Goal: Task Accomplishment & Management: Complete application form

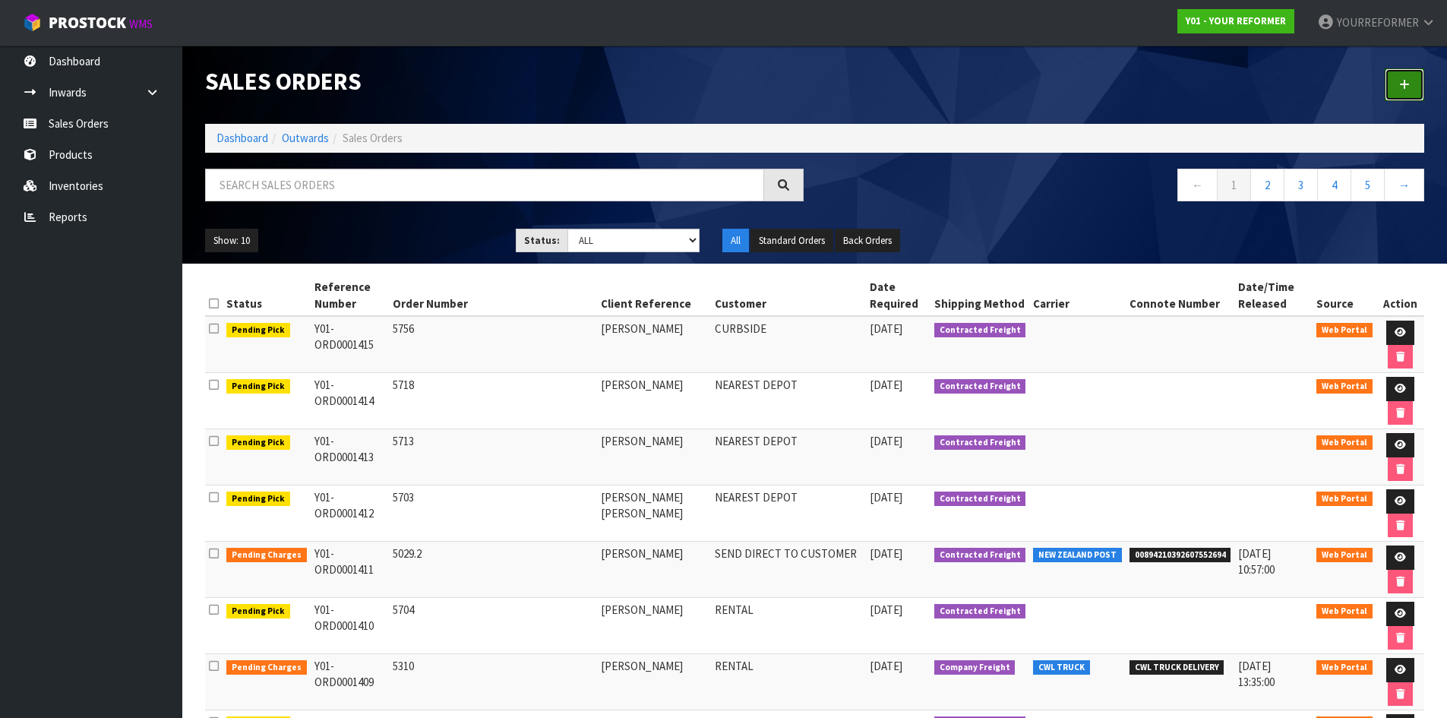
click at [1394, 76] on link at bounding box center [1404, 84] width 39 height 33
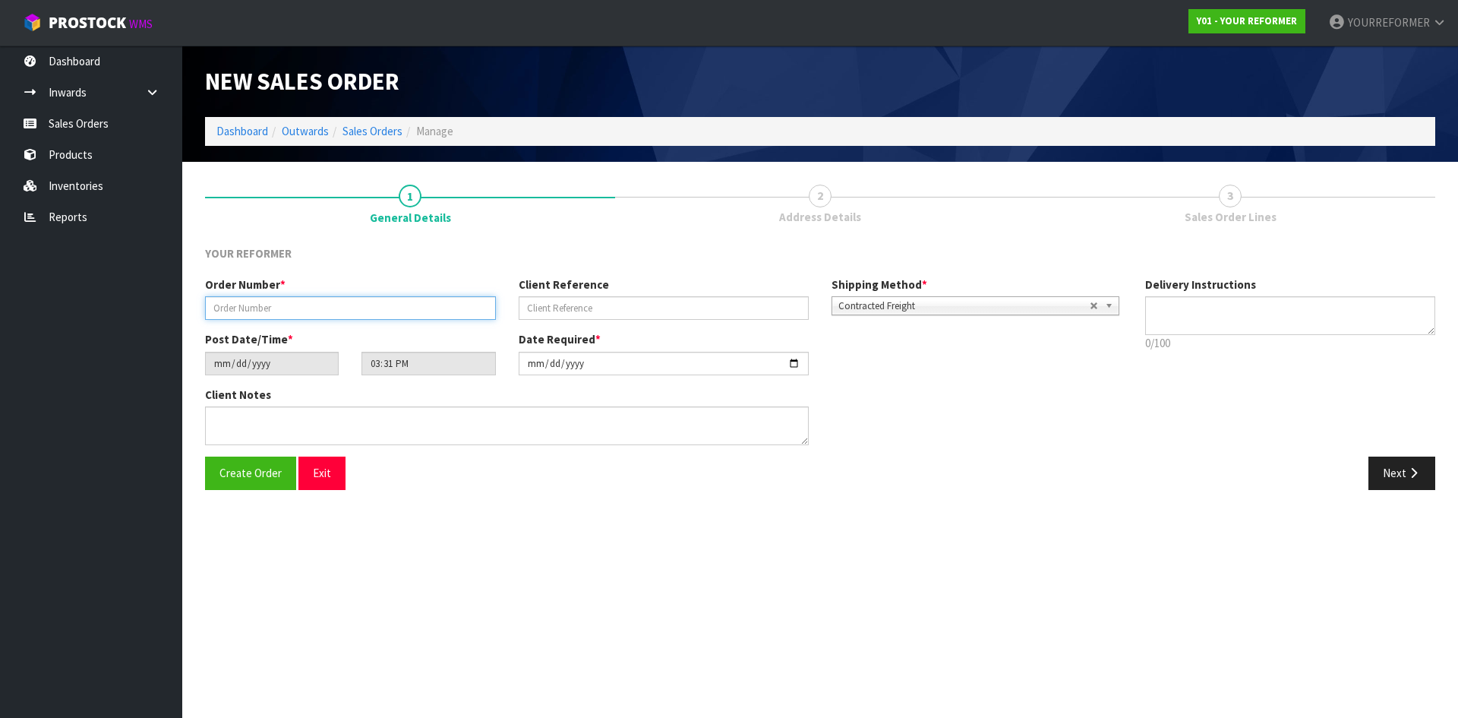
drag, startPoint x: 266, startPoint y: 309, endPoint x: 45, endPoint y: 295, distance: 221.5
click at [264, 309] on input "text" at bounding box center [350, 308] width 291 height 24
click at [344, 314] on input "text" at bounding box center [350, 308] width 291 height 24
paste input "5757"
type input "5757"
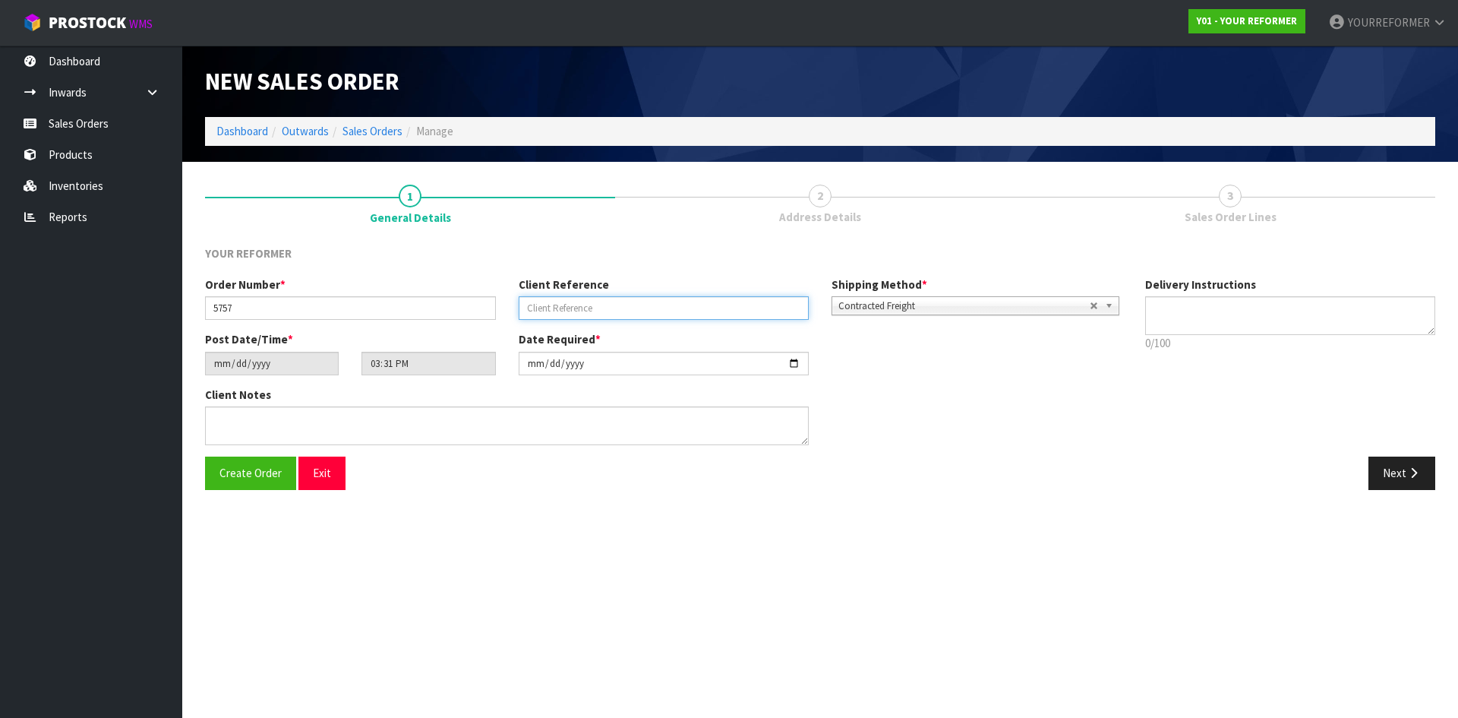
click at [599, 311] on input "text" at bounding box center [664, 308] width 291 height 24
paste input "[PERSON_NAME]"
type input "[PERSON_NAME]"
click at [1214, 317] on textarea at bounding box center [1290, 315] width 291 height 39
click at [1196, 330] on textarea at bounding box center [1290, 315] width 291 height 39
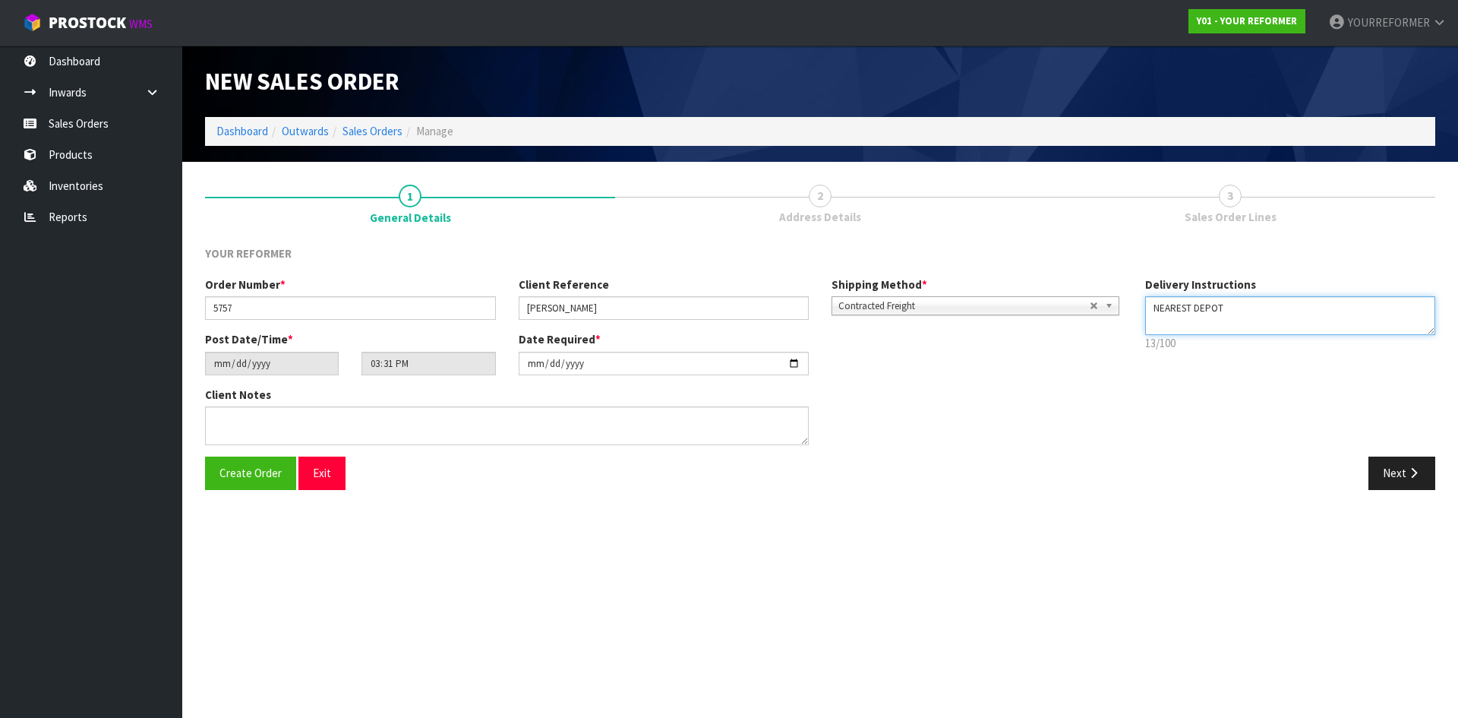
paste textarea "[PHONE_NUMBER]"
type textarea "NEAREST DEPOT [PHONE_NUMBER]"
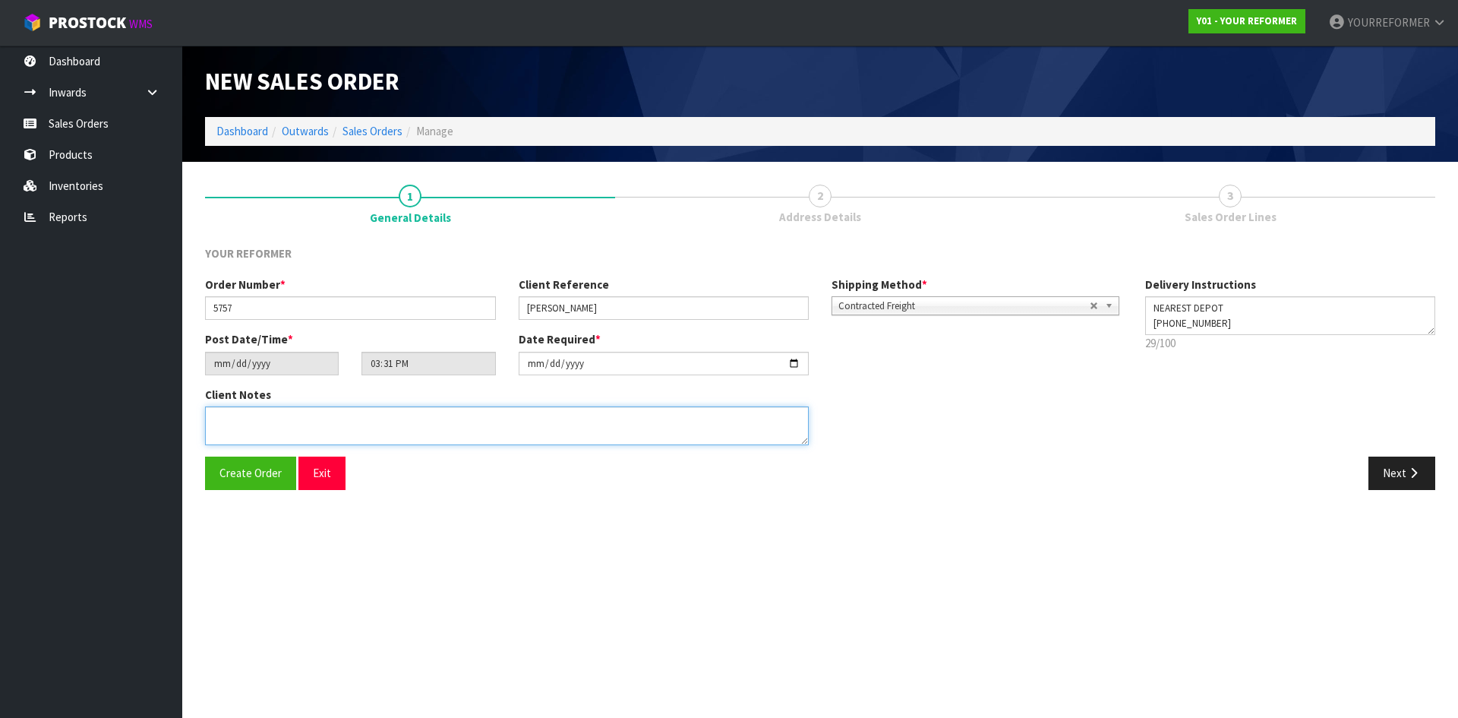
drag, startPoint x: 444, startPoint y: 427, endPoint x: 872, endPoint y: 477, distance: 430.6
click at [444, 427] on textarea at bounding box center [507, 425] width 604 height 39
paste textarea "[PERSON_NAME] [STREET_ADDRESS] [PHONE_NUMBER]"
type textarea "[PERSON_NAME] [STREET_ADDRESS] [PHONE_NUMBER]"
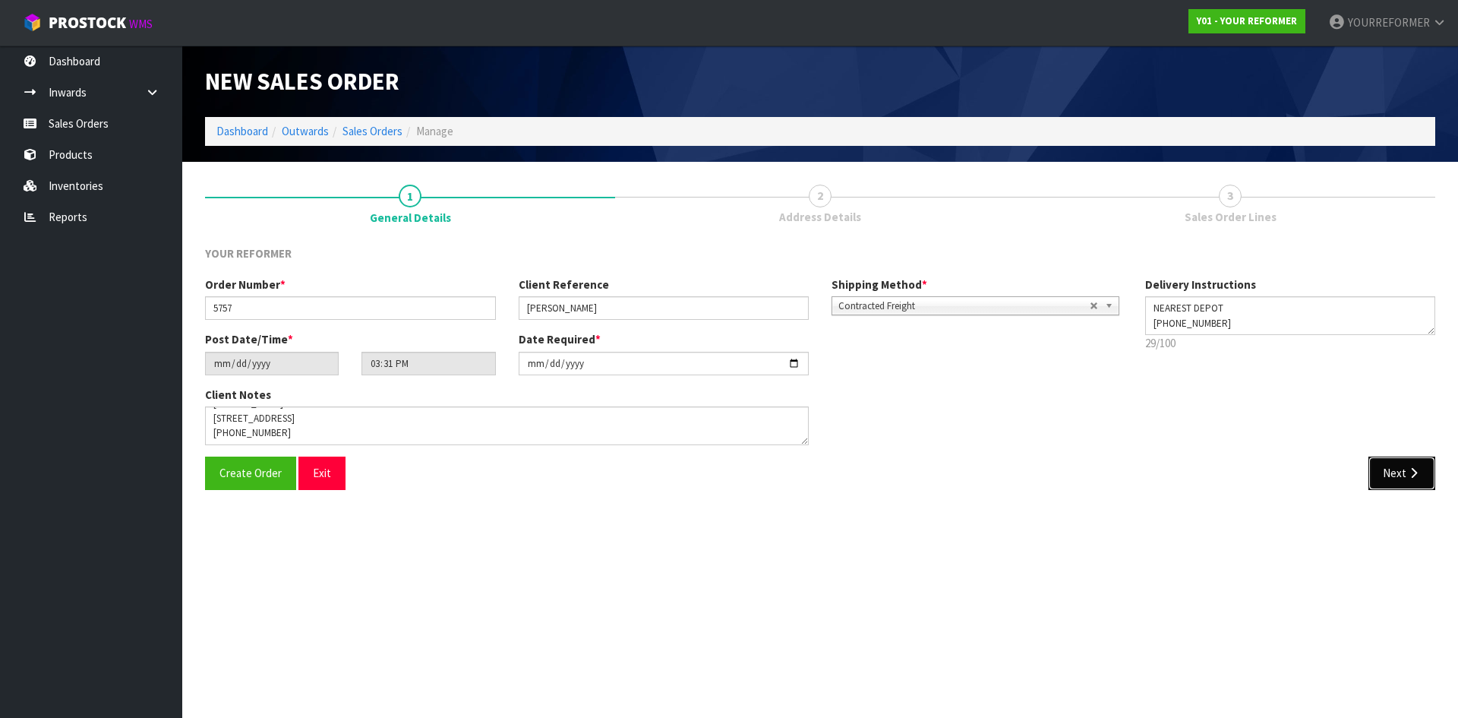
click at [1395, 463] on button "Next" at bounding box center [1402, 473] width 67 height 33
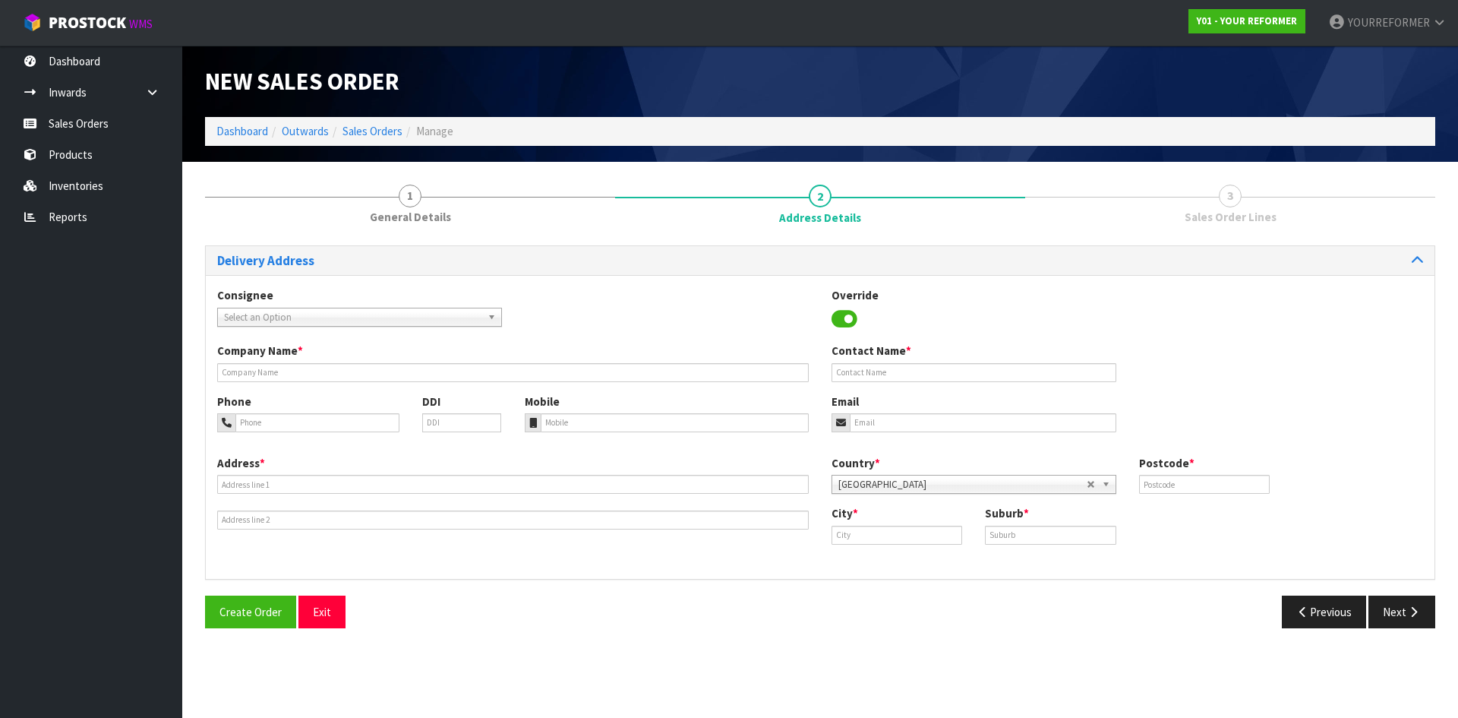
click at [317, 362] on div "Company Name *" at bounding box center [513, 362] width 614 height 39
click at [463, 365] on input "text" at bounding box center [513, 372] width 592 height 19
paste input "[PERSON_NAME]"
type input "[PERSON_NAME]"
click at [638, 419] on input "tel" at bounding box center [675, 422] width 269 height 19
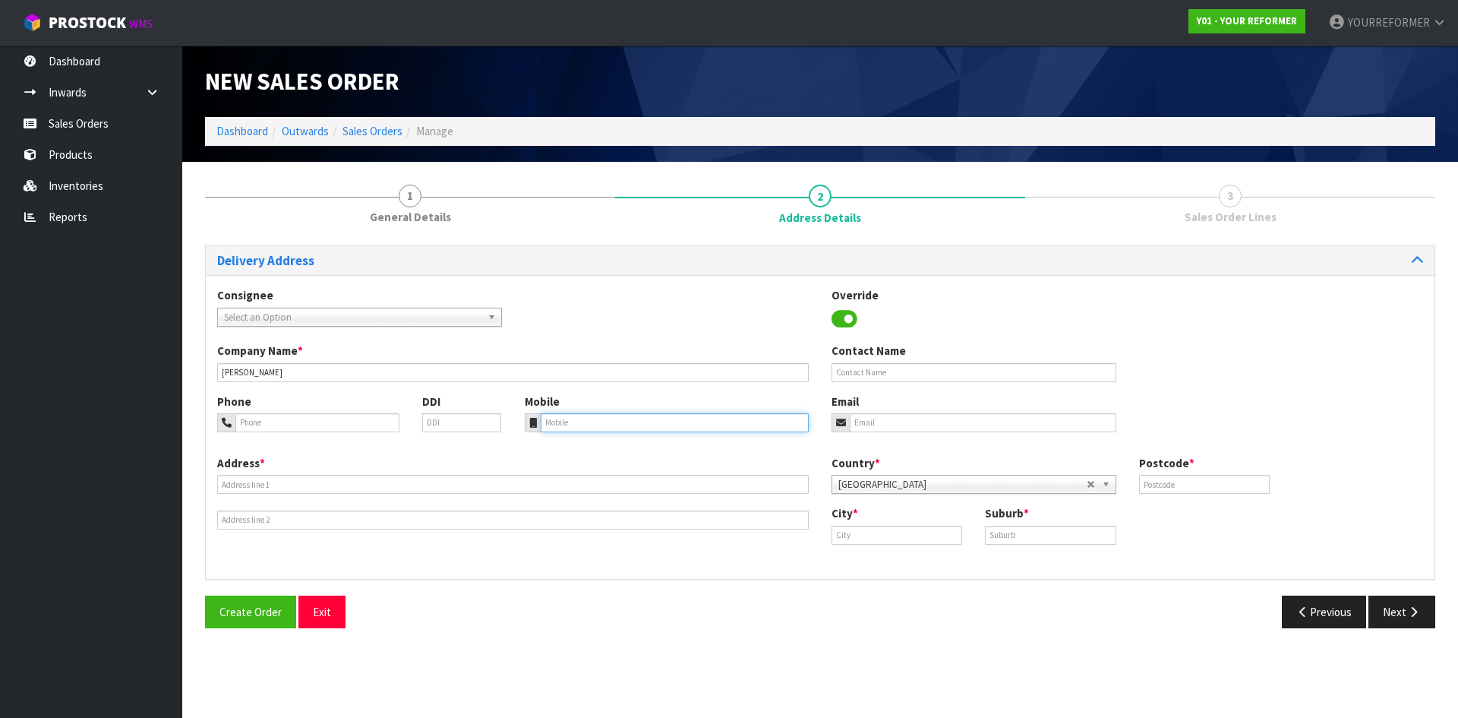
click at [654, 421] on input "tel" at bounding box center [675, 422] width 269 height 19
paste input "[PHONE_NUMBER]"
type input "[PHONE_NUMBER]"
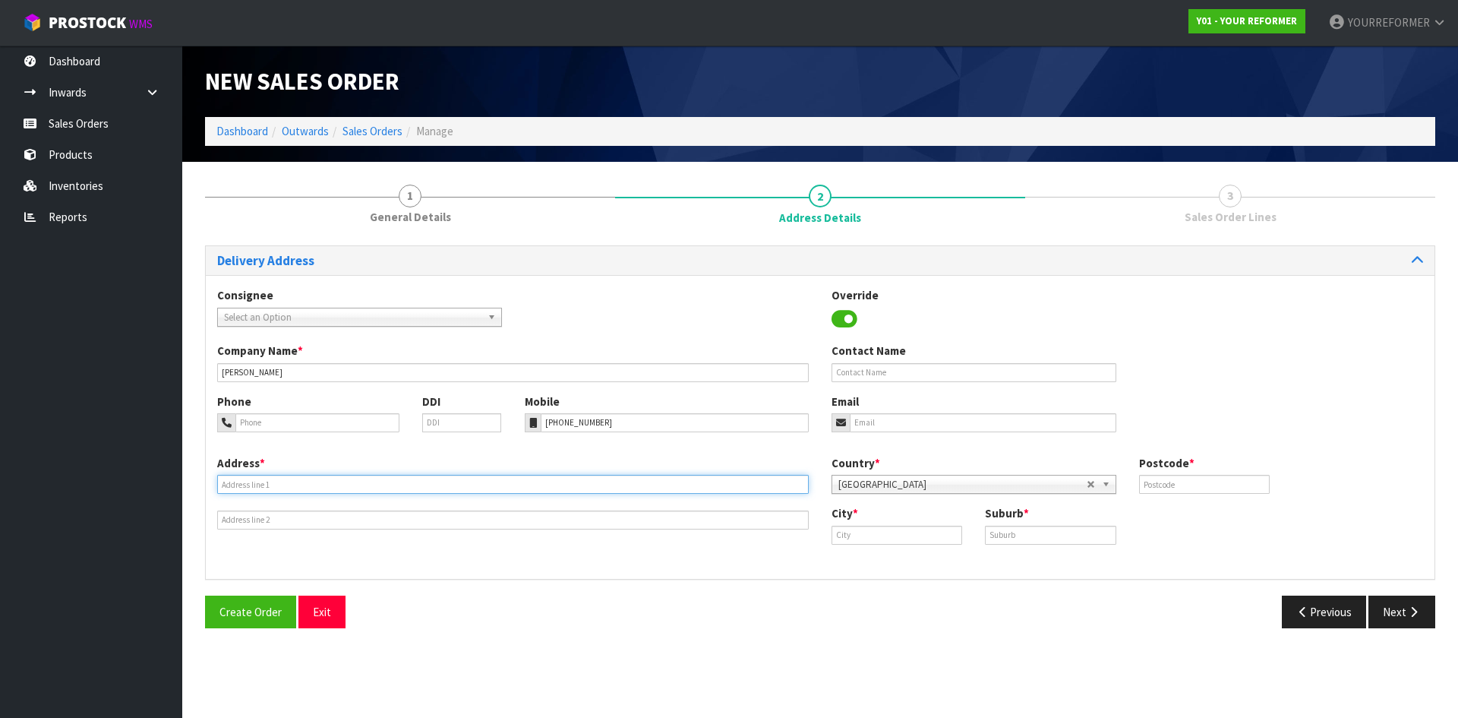
click at [278, 488] on input "text" at bounding box center [513, 484] width 592 height 19
paste input "[STREET_ADDRESS]"
type input "[STREET_ADDRESS]"
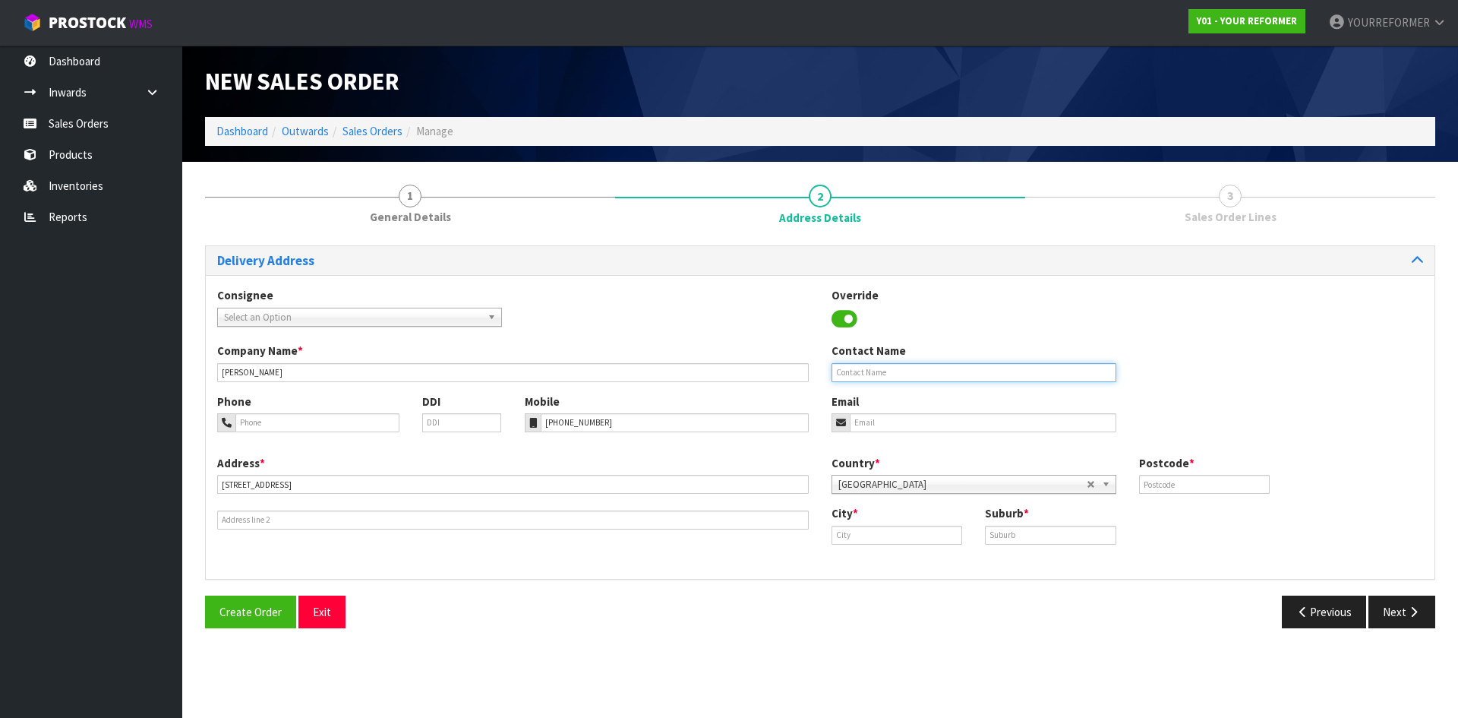
click at [870, 370] on input "text" at bounding box center [974, 372] width 285 height 19
paste input "[PERSON_NAME]"
type input "[PERSON_NAME]"
drag, startPoint x: 1038, startPoint y: 428, endPoint x: 1087, endPoint y: 449, distance: 53.8
click at [1038, 428] on input "email" at bounding box center [983, 422] width 267 height 19
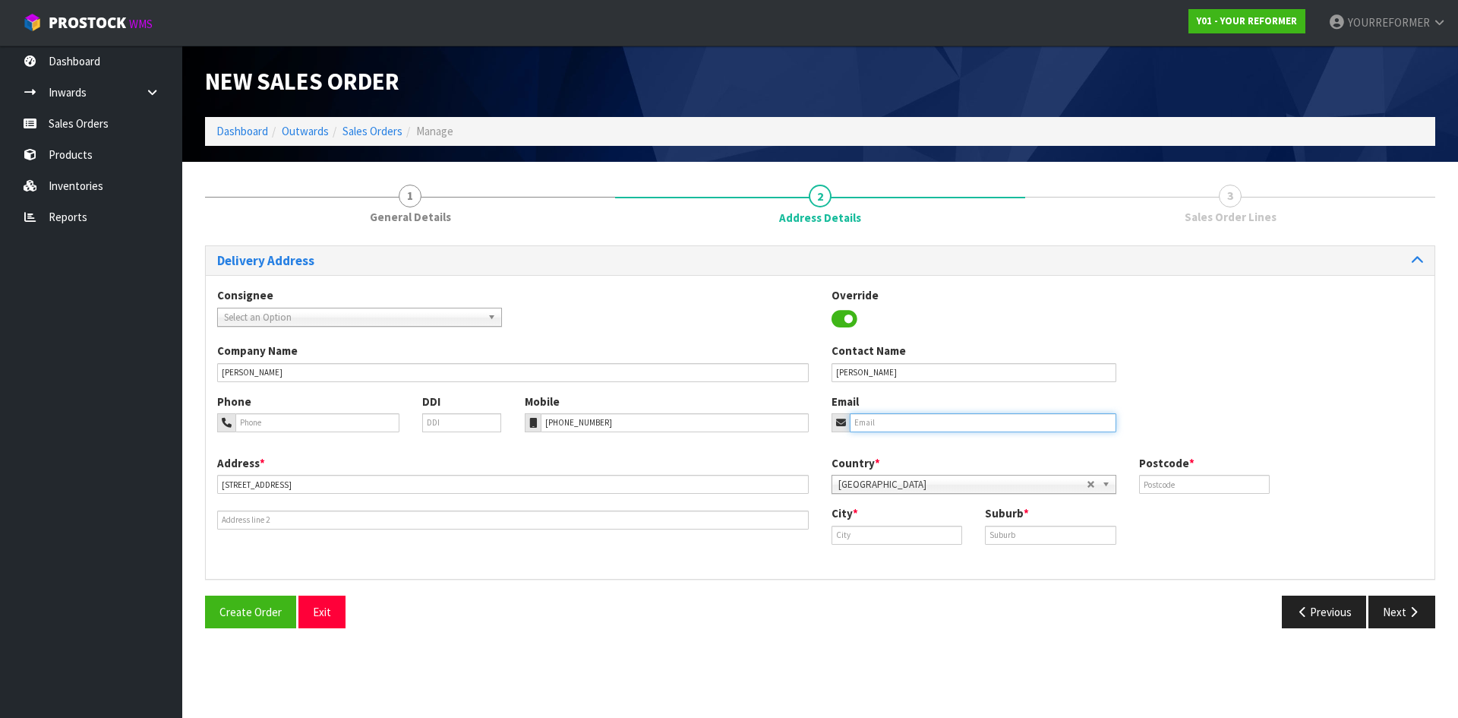
paste input "[EMAIL_ADDRESS][DOMAIN_NAME]"
type input "[EMAIL_ADDRESS][DOMAIN_NAME]"
drag, startPoint x: 1193, startPoint y: 487, endPoint x: 1227, endPoint y: 494, distance: 35.0
click at [1193, 488] on input "text" at bounding box center [1204, 484] width 131 height 19
type input "9371"
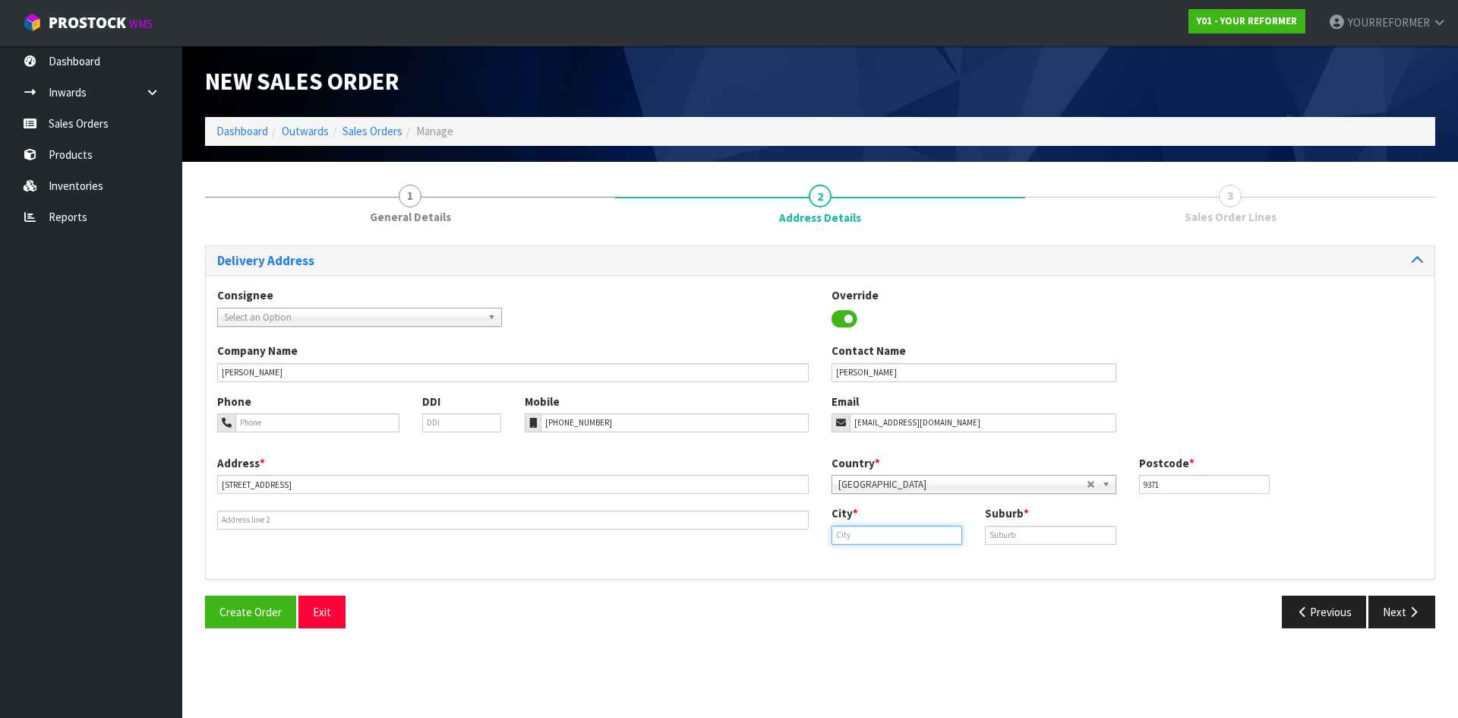
drag, startPoint x: 909, startPoint y: 542, endPoint x: 925, endPoint y: 544, distance: 16.1
click at [909, 542] on input "text" at bounding box center [897, 535] width 131 height 19
paste input "[GEOGRAPHIC_DATA]"
type input "[GEOGRAPHIC_DATA]"
click at [924, 560] on link "[GEOGRAPHIC_DATA]" at bounding box center [902, 561] width 141 height 21
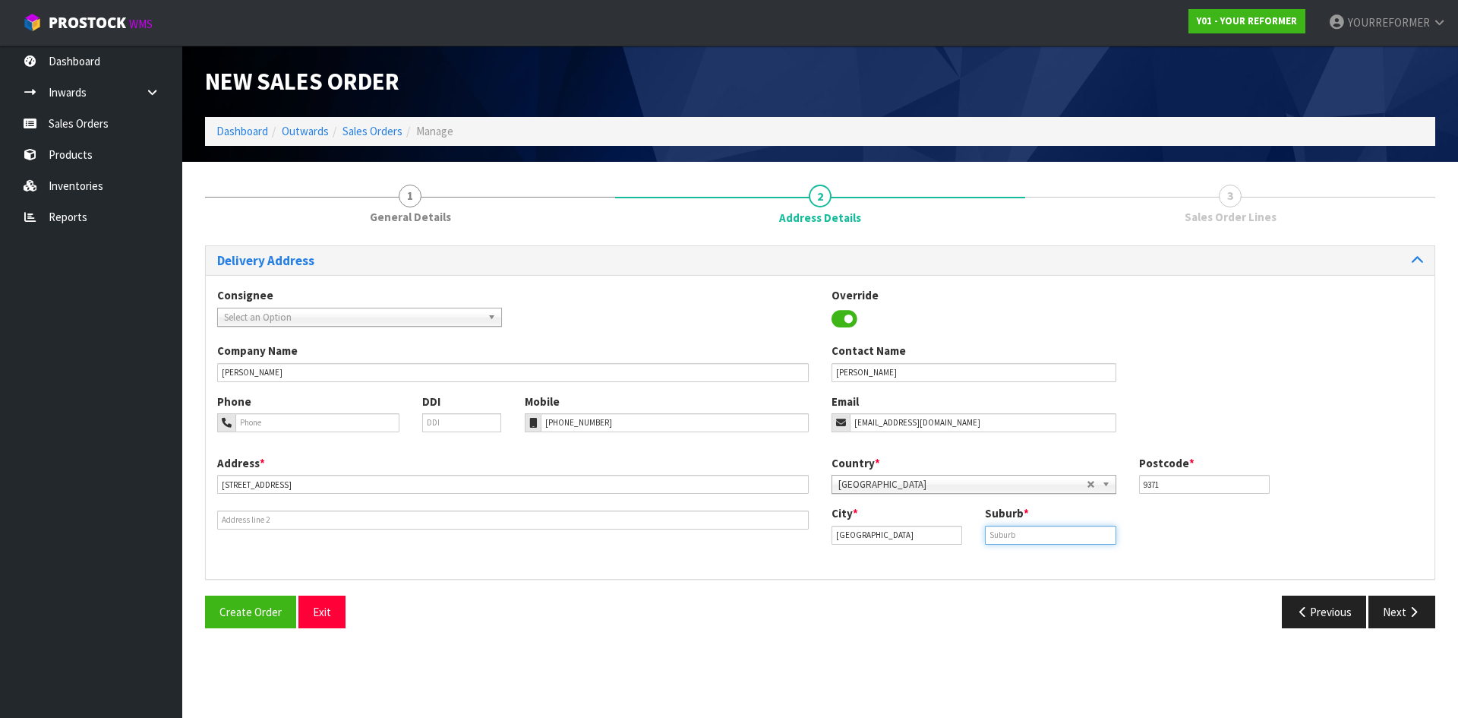
click at [1058, 540] on input "text" at bounding box center [1050, 535] width 131 height 19
paste input "OTA"
type input "OTA"
click at [1395, 611] on button "Next" at bounding box center [1402, 612] width 67 height 33
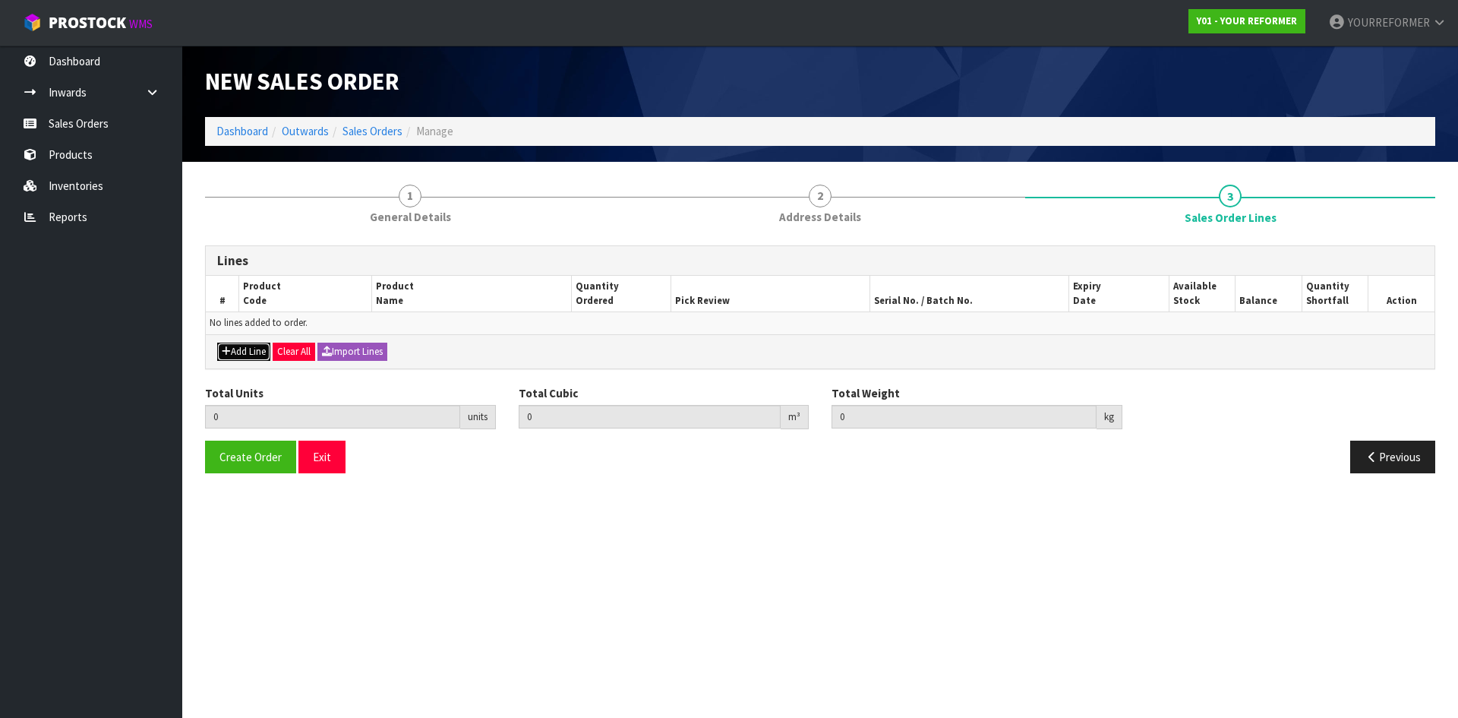
click at [230, 346] on button "Add Line" at bounding box center [243, 352] width 53 height 18
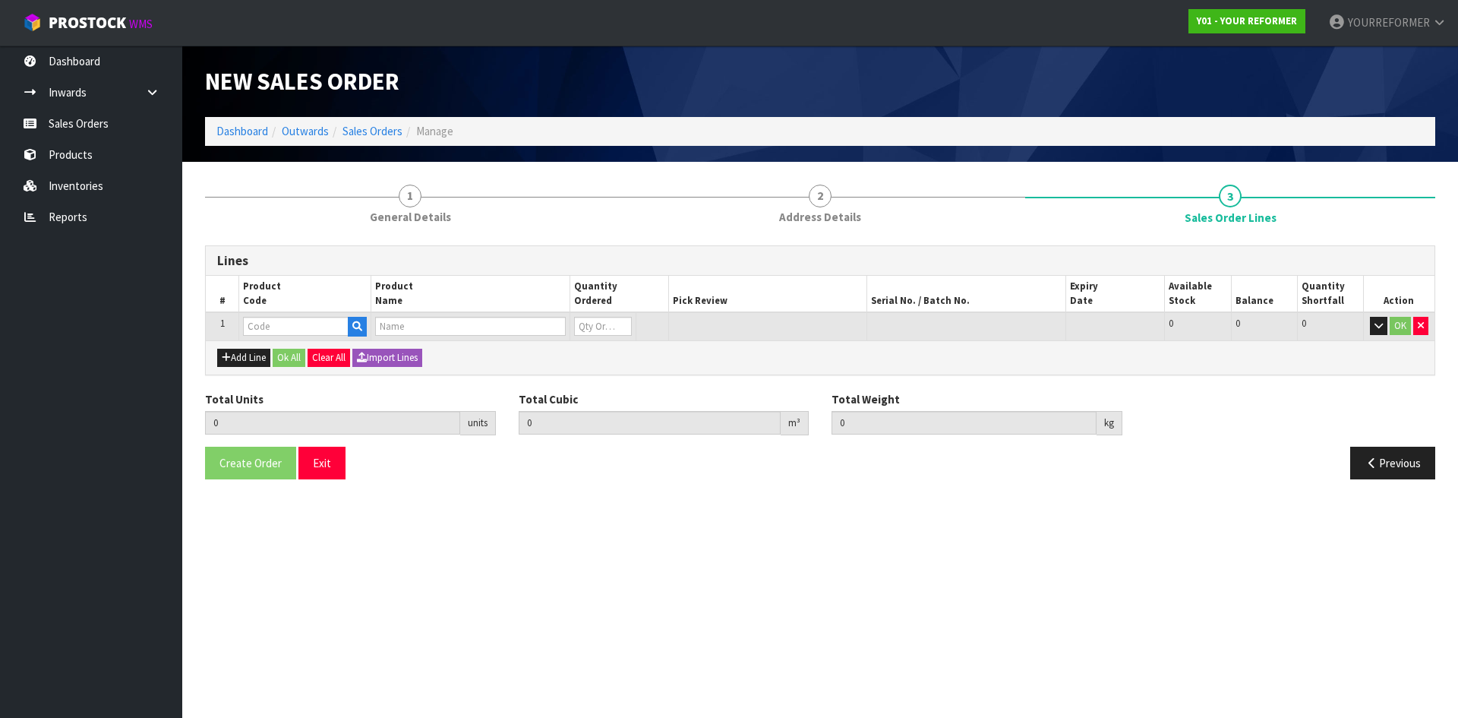
click at [343, 316] on td at bounding box center [305, 326] width 132 height 28
click at [354, 323] on icon "button" at bounding box center [357, 326] width 10 height 10
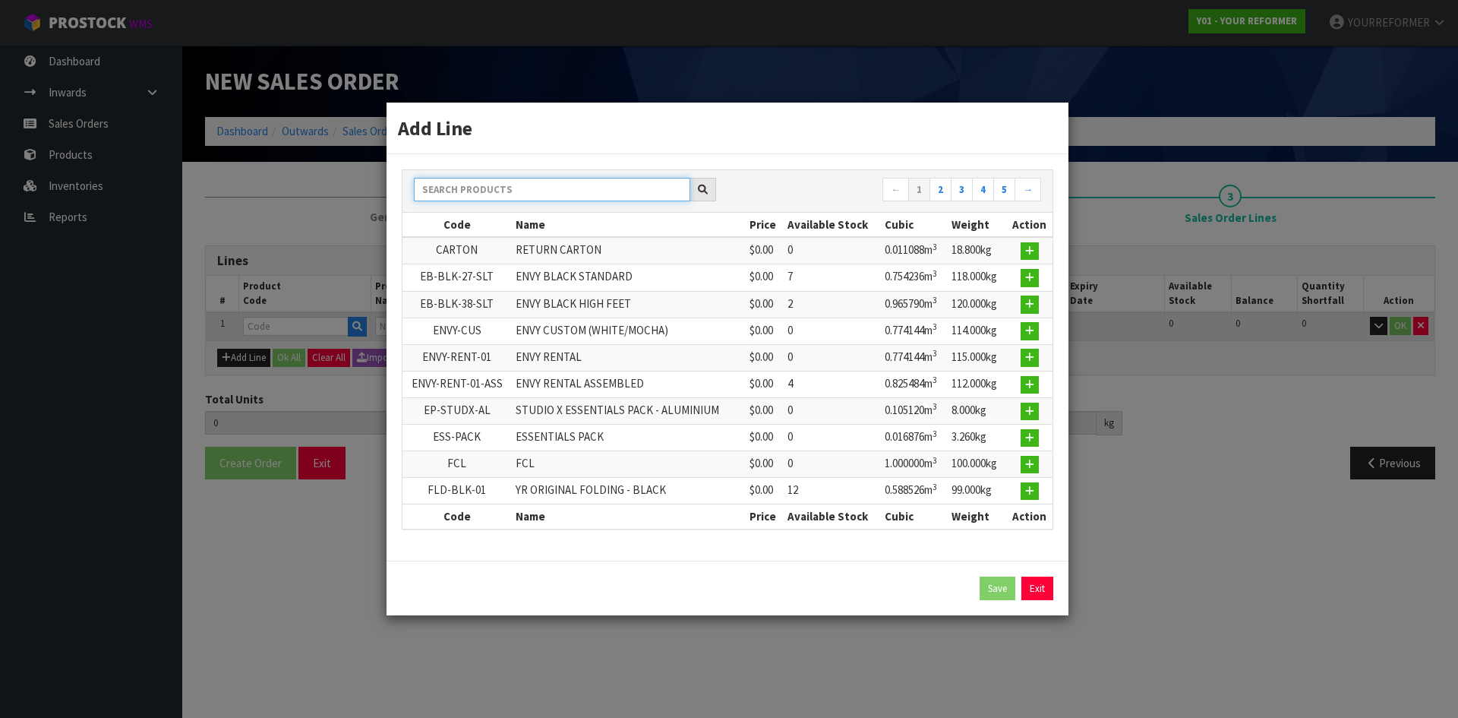
click at [527, 187] on input "text" at bounding box center [552, 190] width 276 height 24
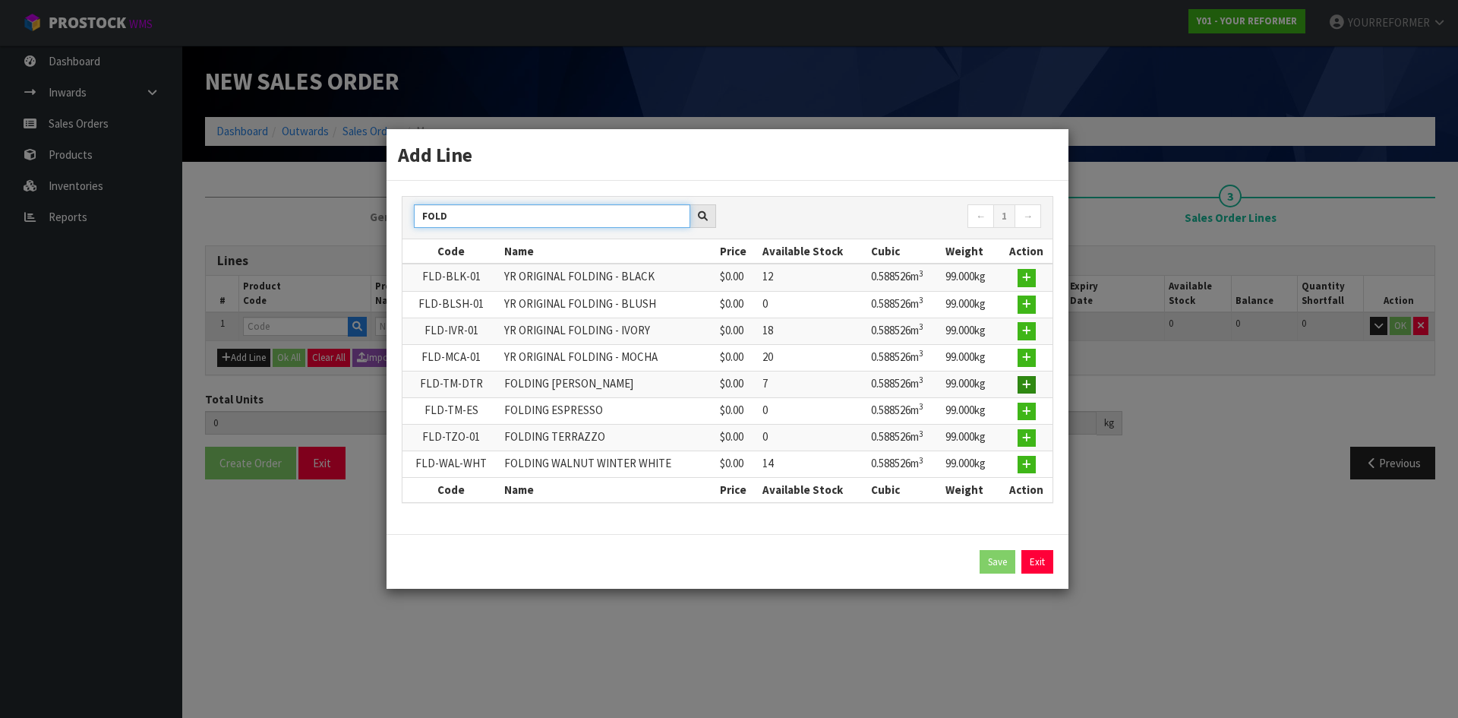
type input "FOLD"
drag, startPoint x: 1023, startPoint y: 388, endPoint x: 832, endPoint y: 396, distance: 191.6
click at [1023, 389] on icon "button" at bounding box center [1026, 385] width 9 height 10
type input "0.000000"
type input "0.000"
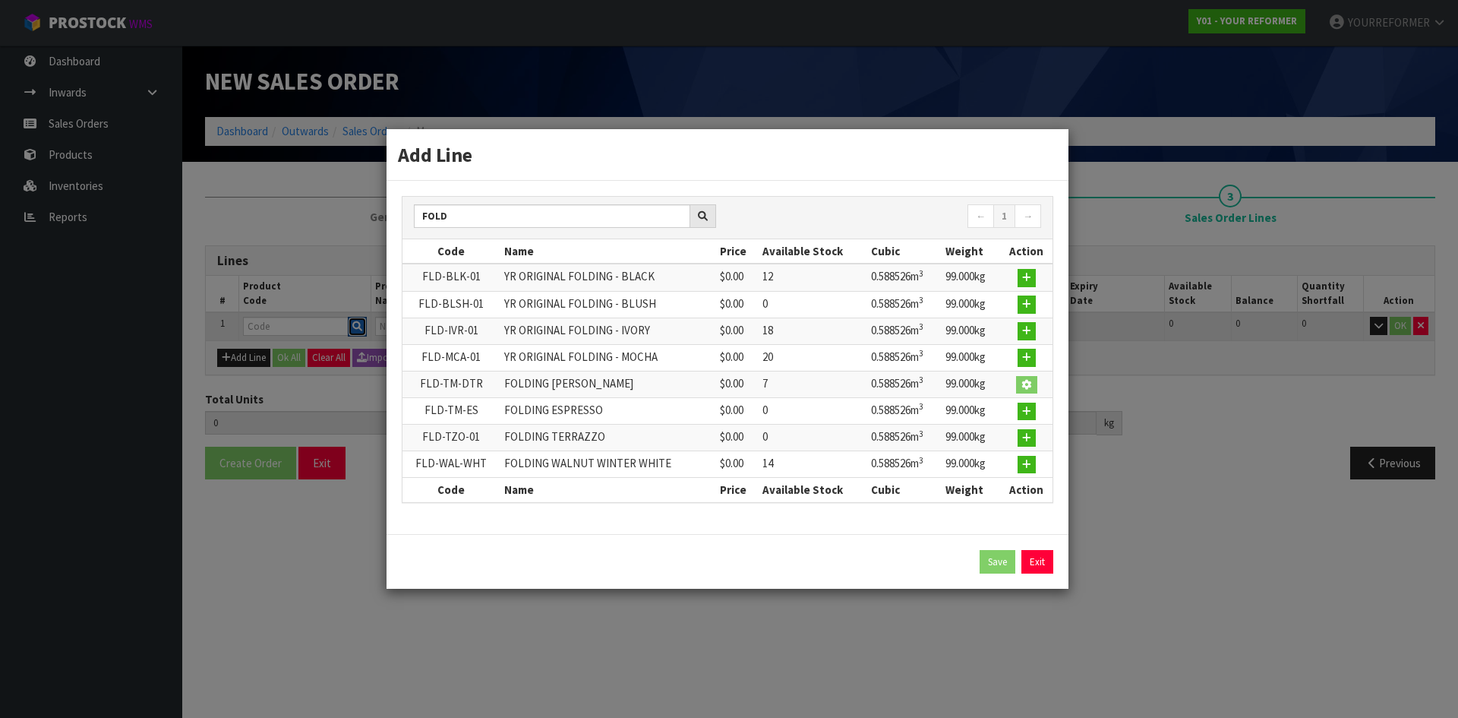
type input "FLD-TM-DTR"
type input "FOLDING [PERSON_NAME]"
type input "0"
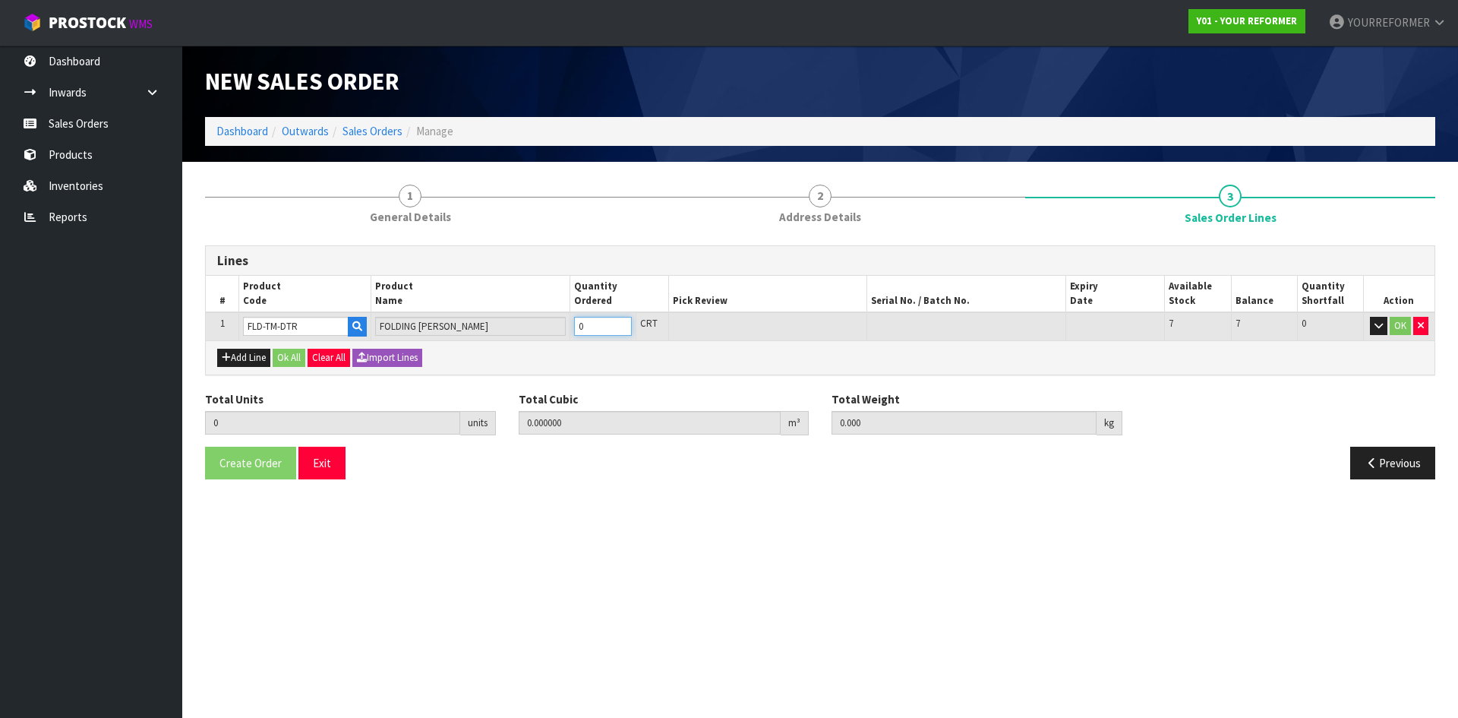
type input "1"
type input "0.588526"
type input "99"
type input "1"
click at [621, 323] on input "1" at bounding box center [603, 326] width 58 height 19
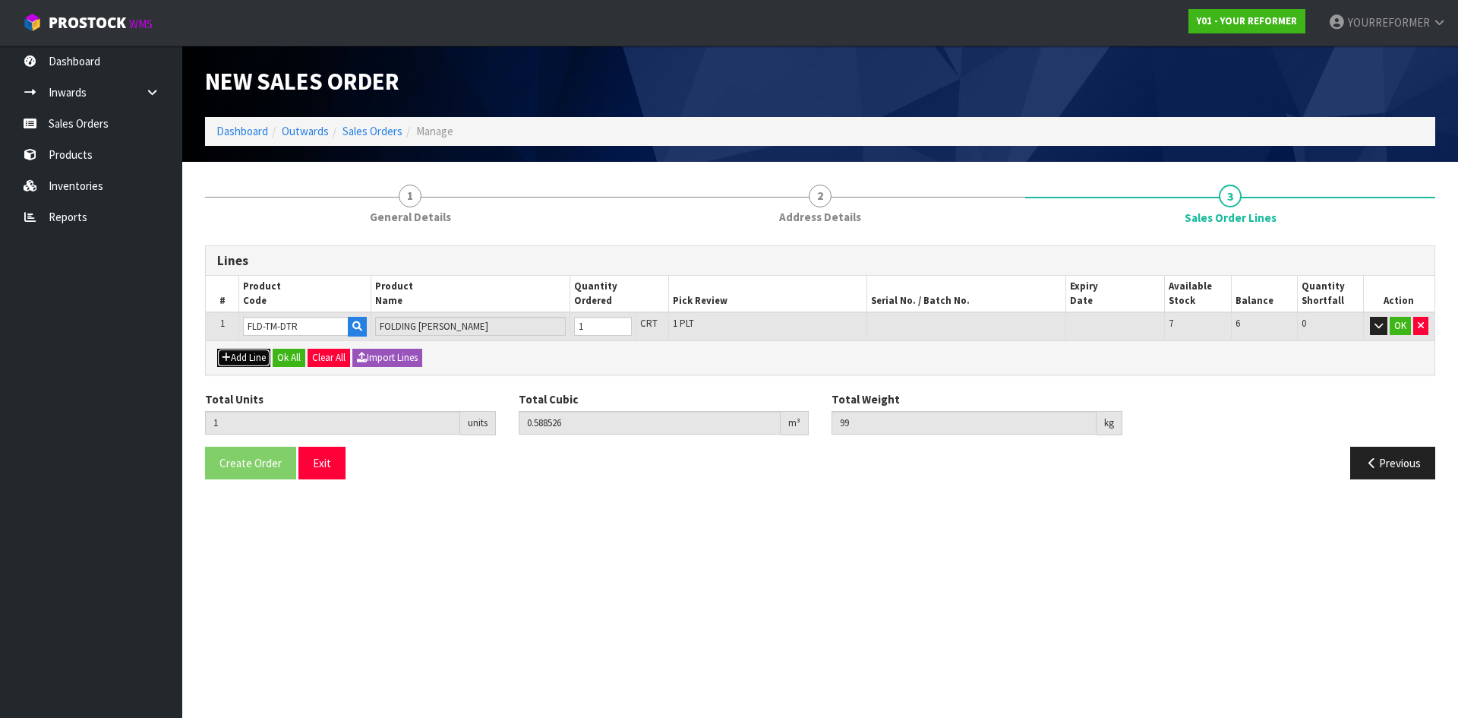
click at [250, 354] on button "Add Line" at bounding box center [243, 358] width 53 height 18
type input "0"
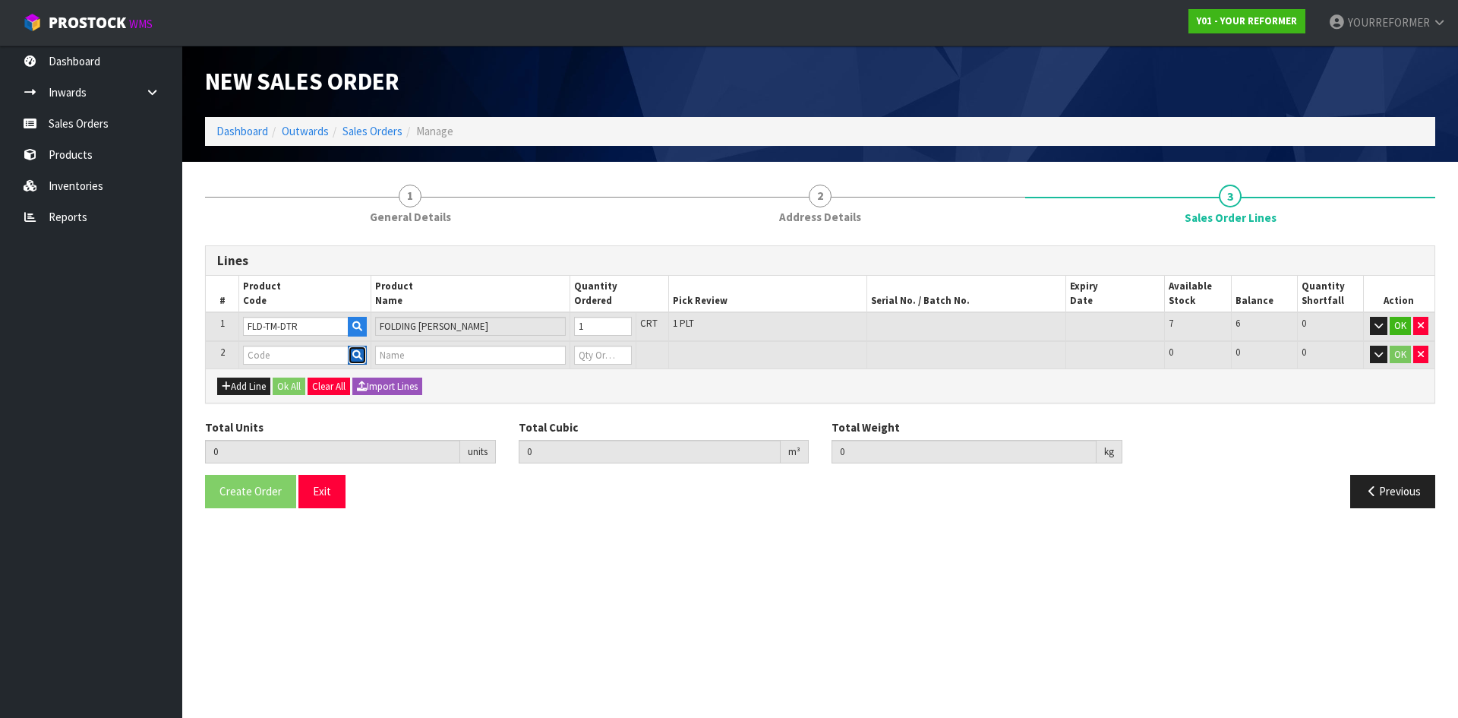
click at [359, 354] on icon "button" at bounding box center [357, 355] width 10 height 10
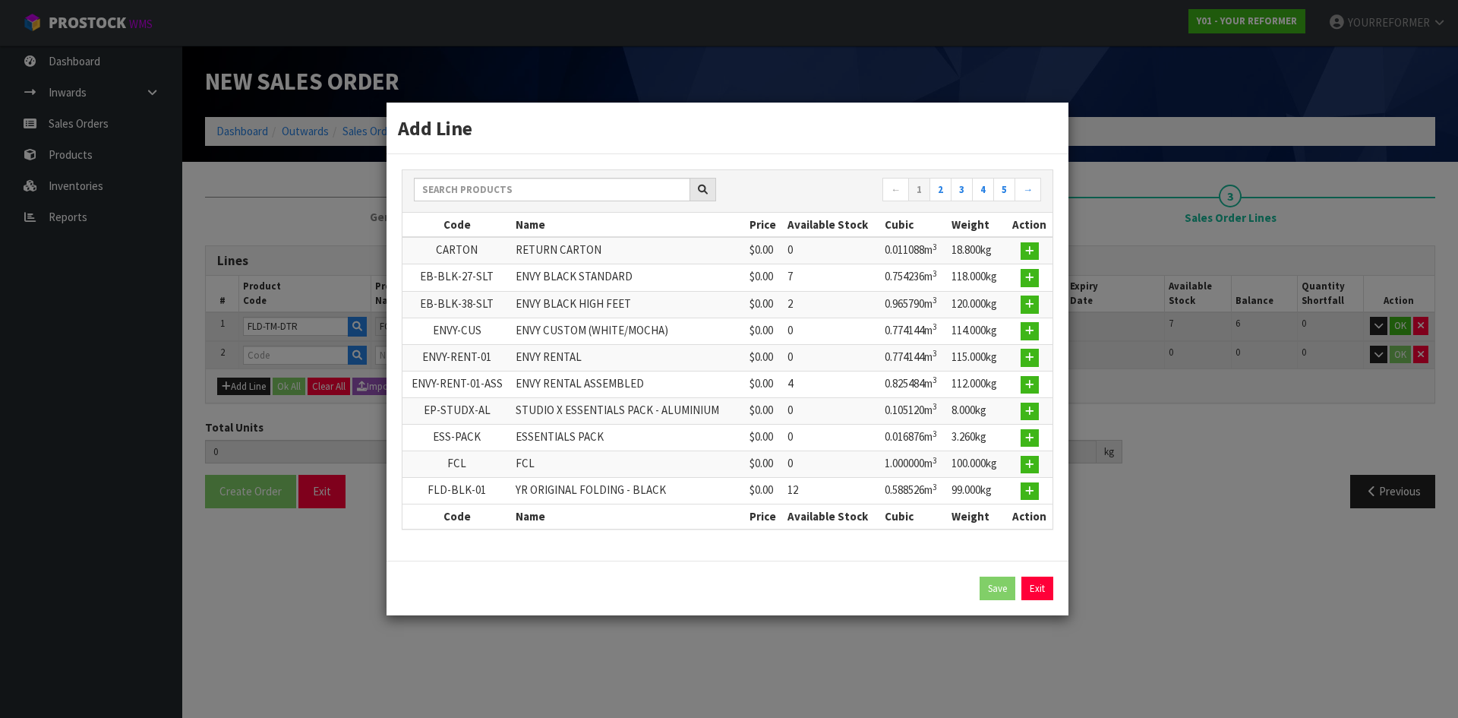
click at [459, 174] on div "← 1 2 3 4 5 →" at bounding box center [728, 191] width 650 height 43
click at [451, 191] on input "text" at bounding box center [552, 190] width 276 height 24
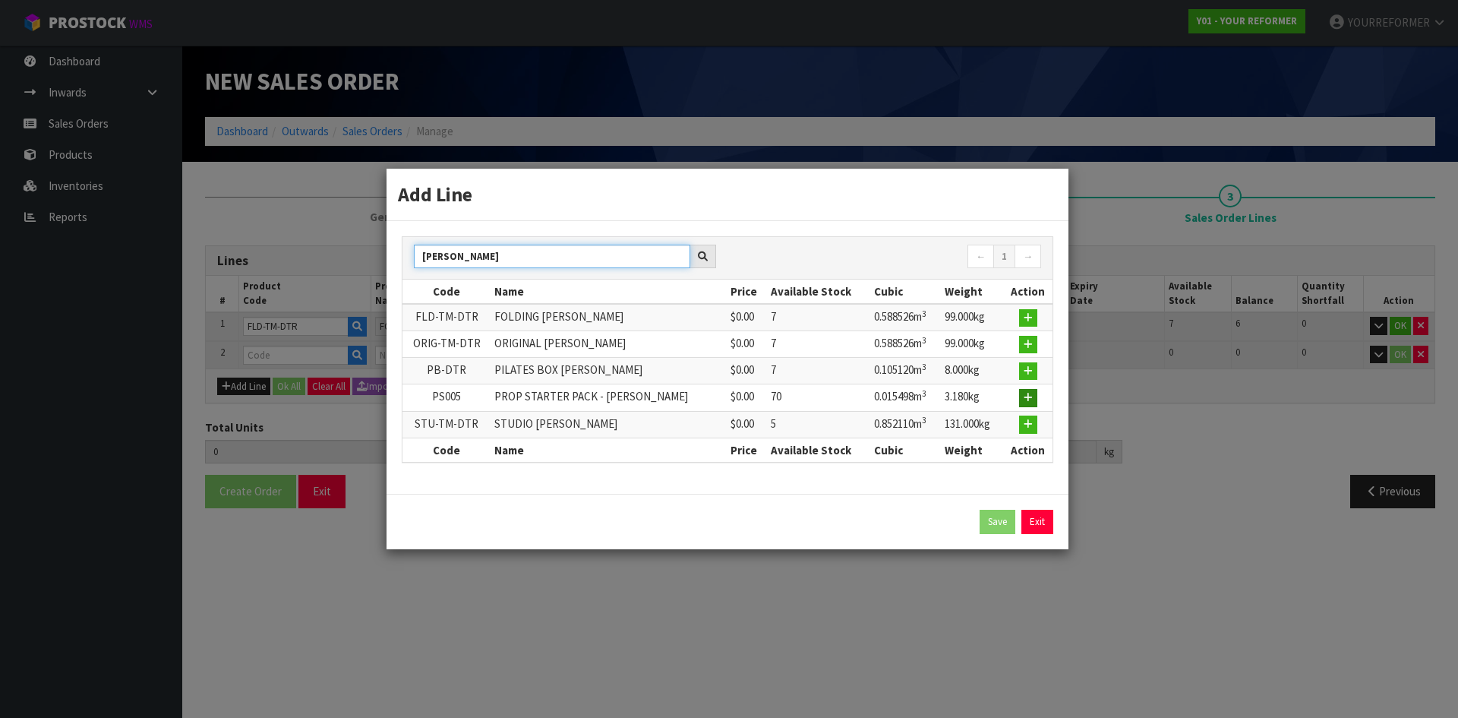
type input "[PERSON_NAME]"
click at [1032, 402] on icon "button" at bounding box center [1028, 398] width 9 height 10
type input "1"
type input "0.588526"
type input "99"
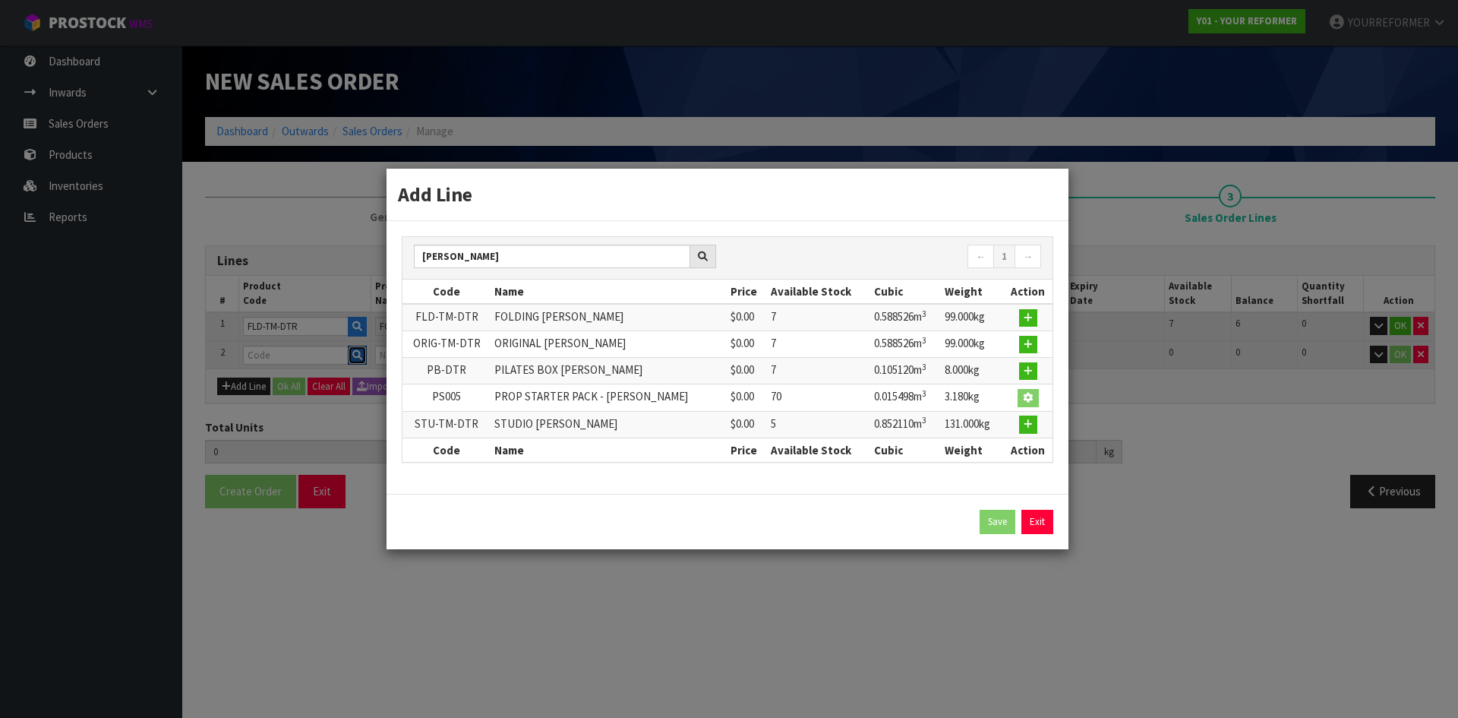
type input "PS005"
type input "PROP STARTER PACK - [PERSON_NAME]"
type input "0"
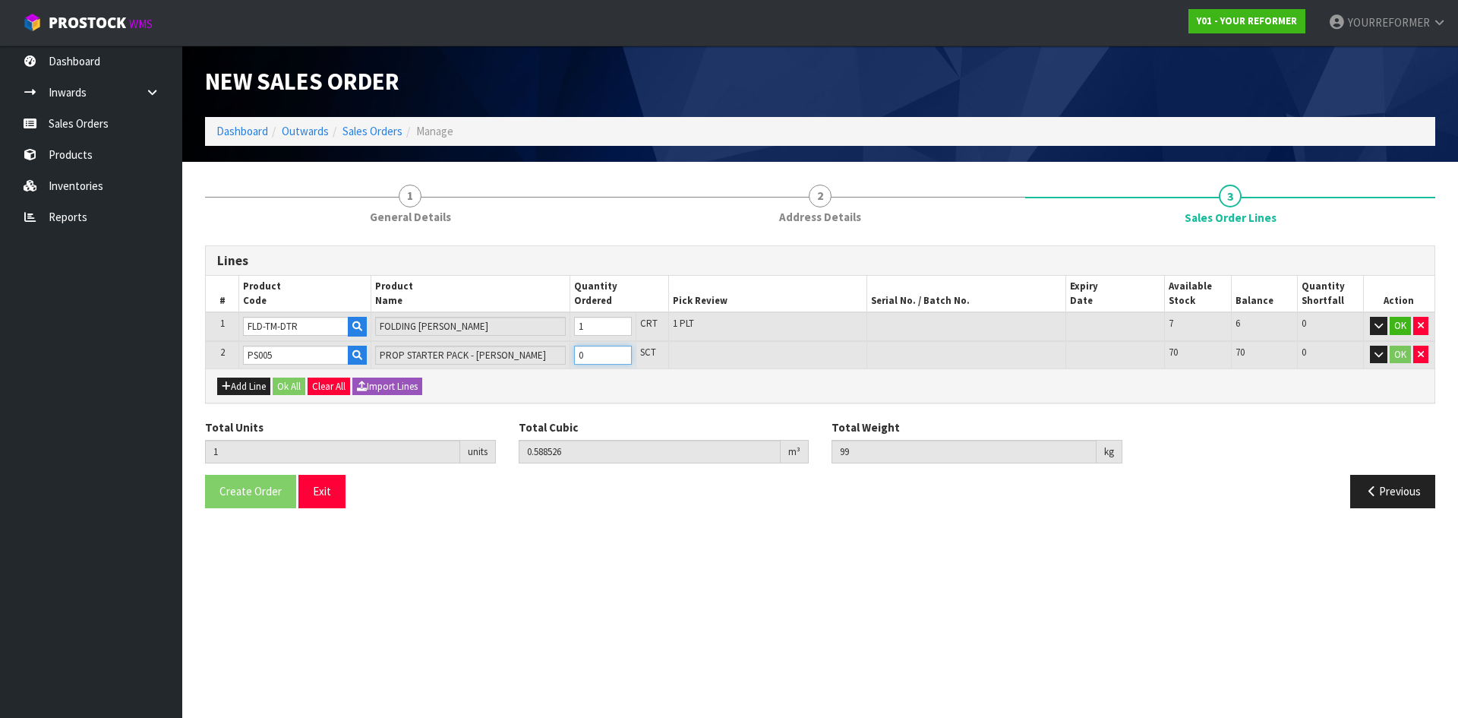
type input "2"
type input "0.604024"
type input "102.18"
type input "1"
click at [620, 352] on input "1" at bounding box center [603, 355] width 58 height 19
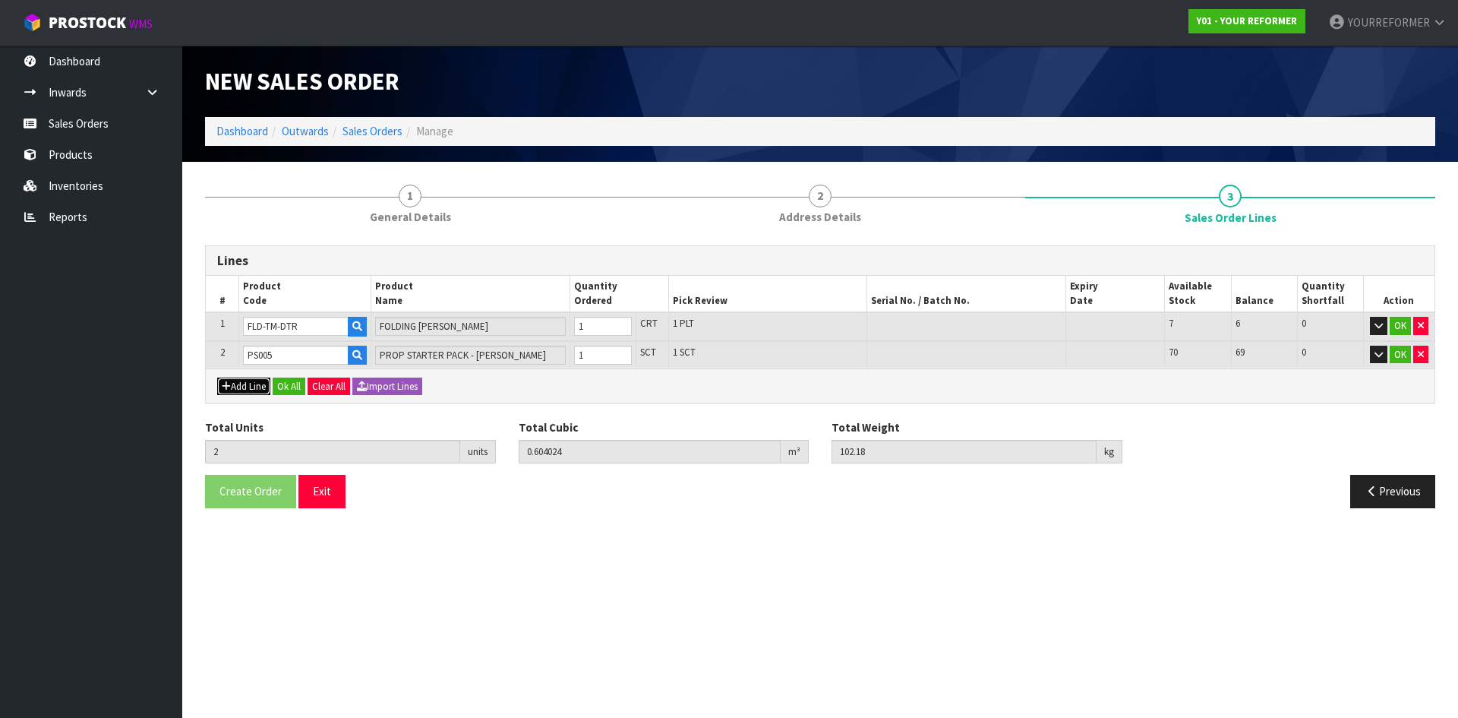
click at [239, 387] on button "Add Line" at bounding box center [243, 387] width 53 height 18
type input "0"
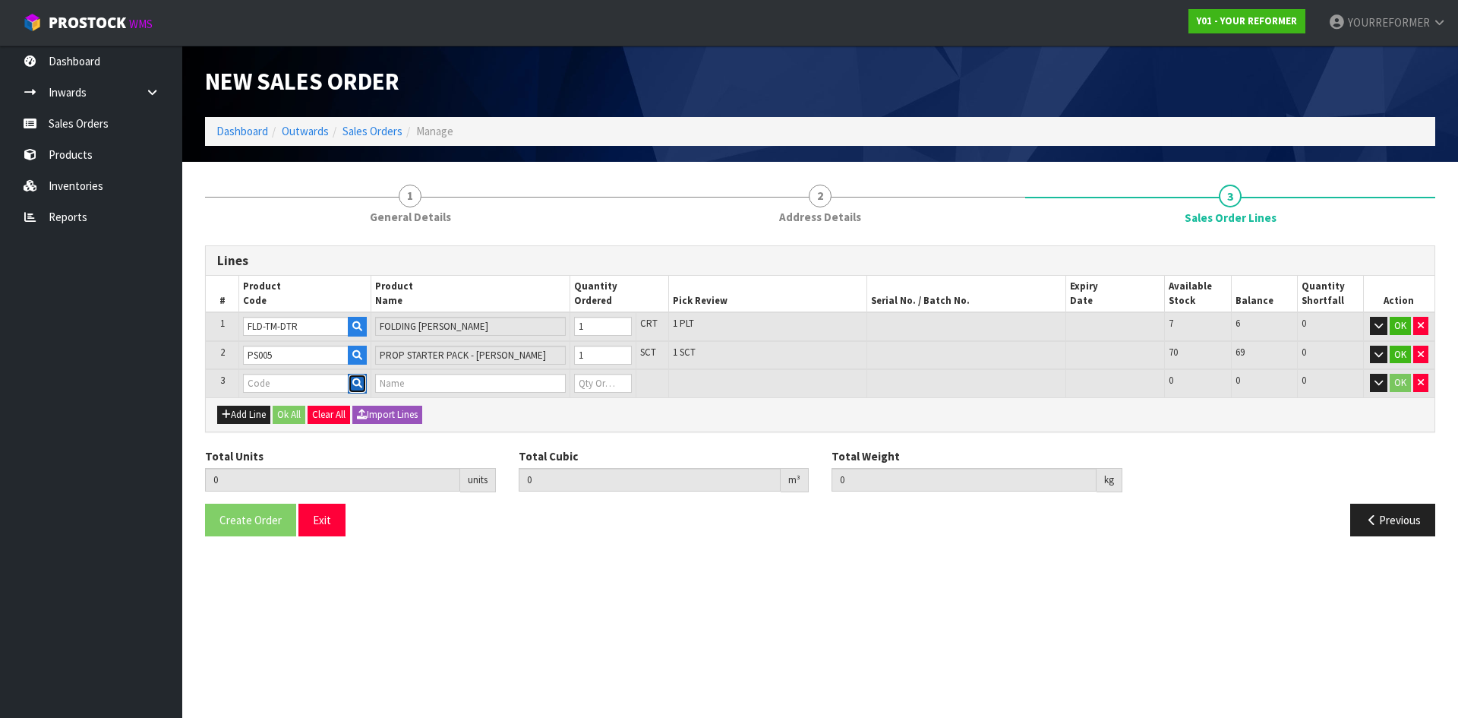
click at [352, 383] on button "button" at bounding box center [357, 384] width 19 height 20
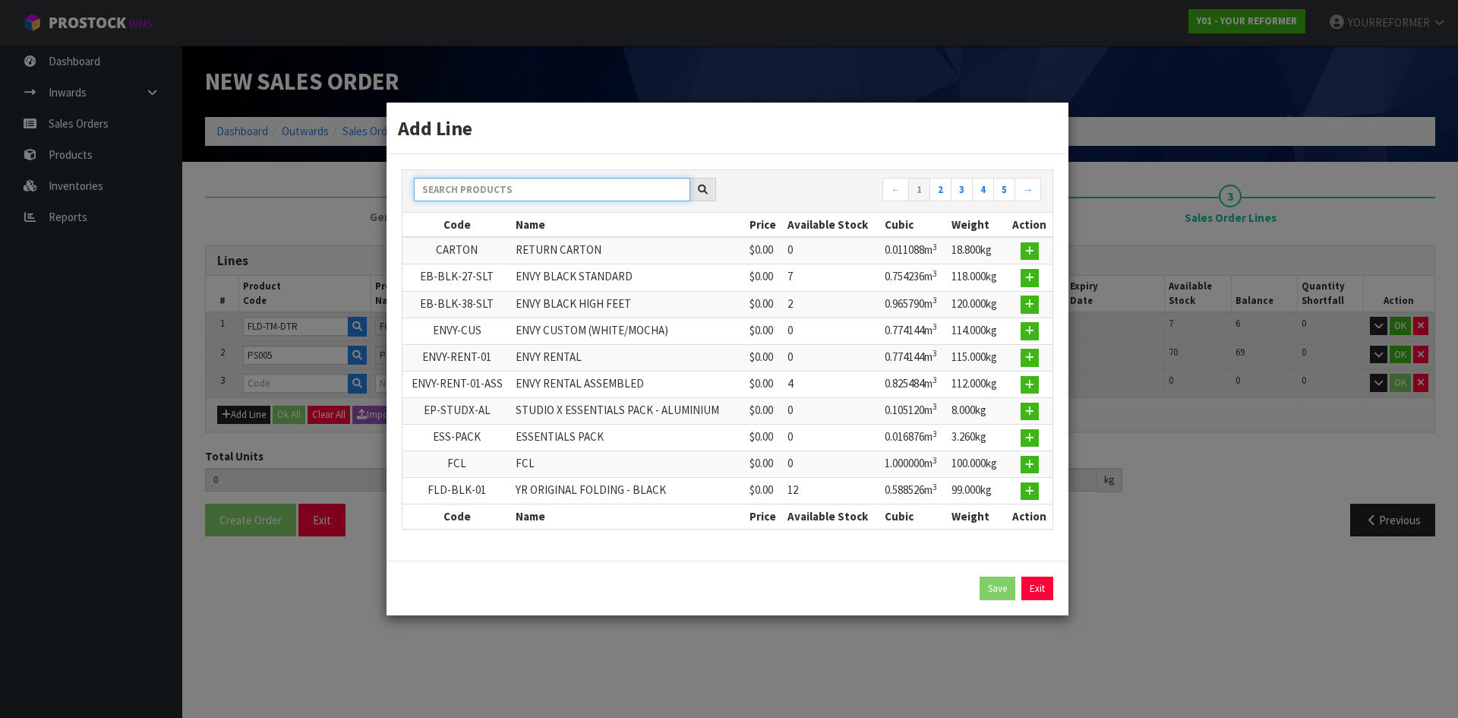
click at [479, 187] on input "text" at bounding box center [552, 190] width 276 height 24
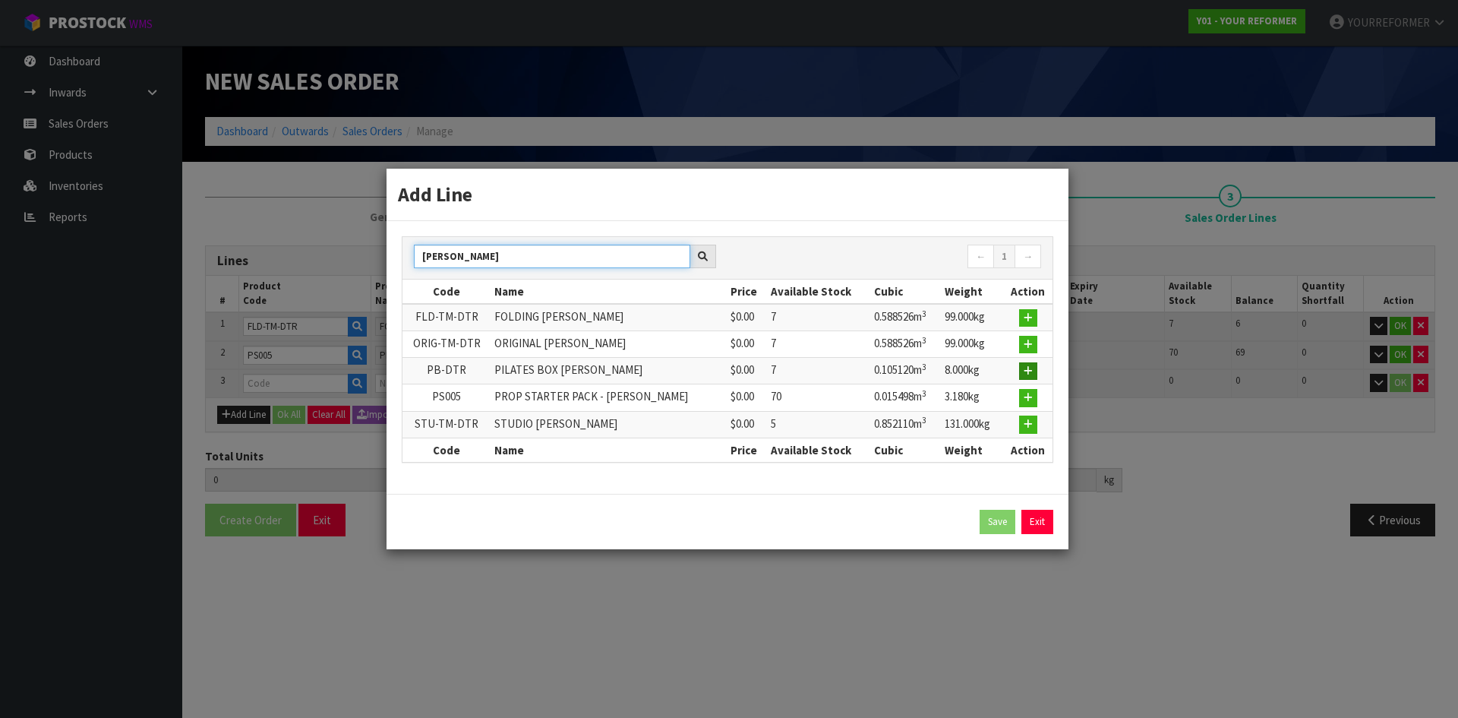
type input "[PERSON_NAME]"
click at [1032, 363] on button "button" at bounding box center [1028, 371] width 18 height 18
type input "2"
type input "0.604024"
type input "102.18"
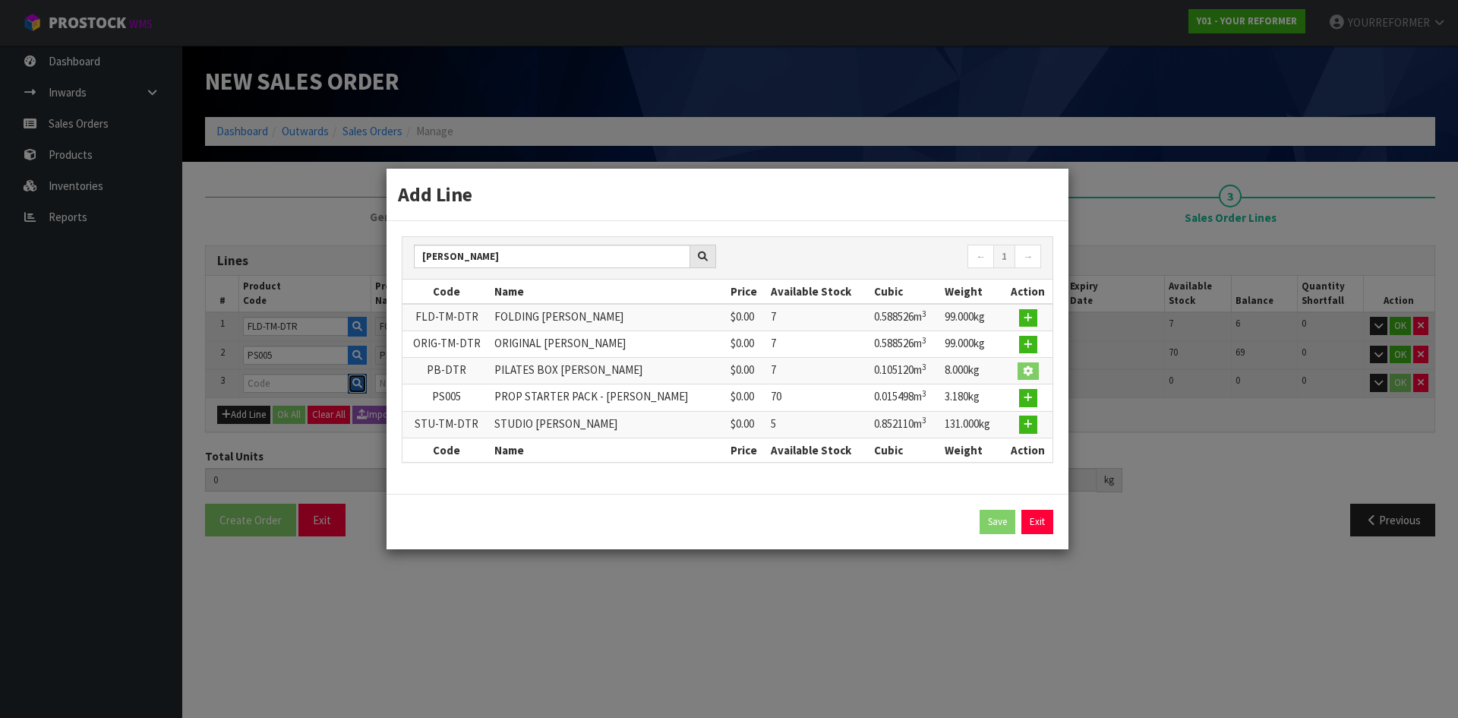
type input "PB-DTR"
type input "PILATES BOX [PERSON_NAME]"
type input "0"
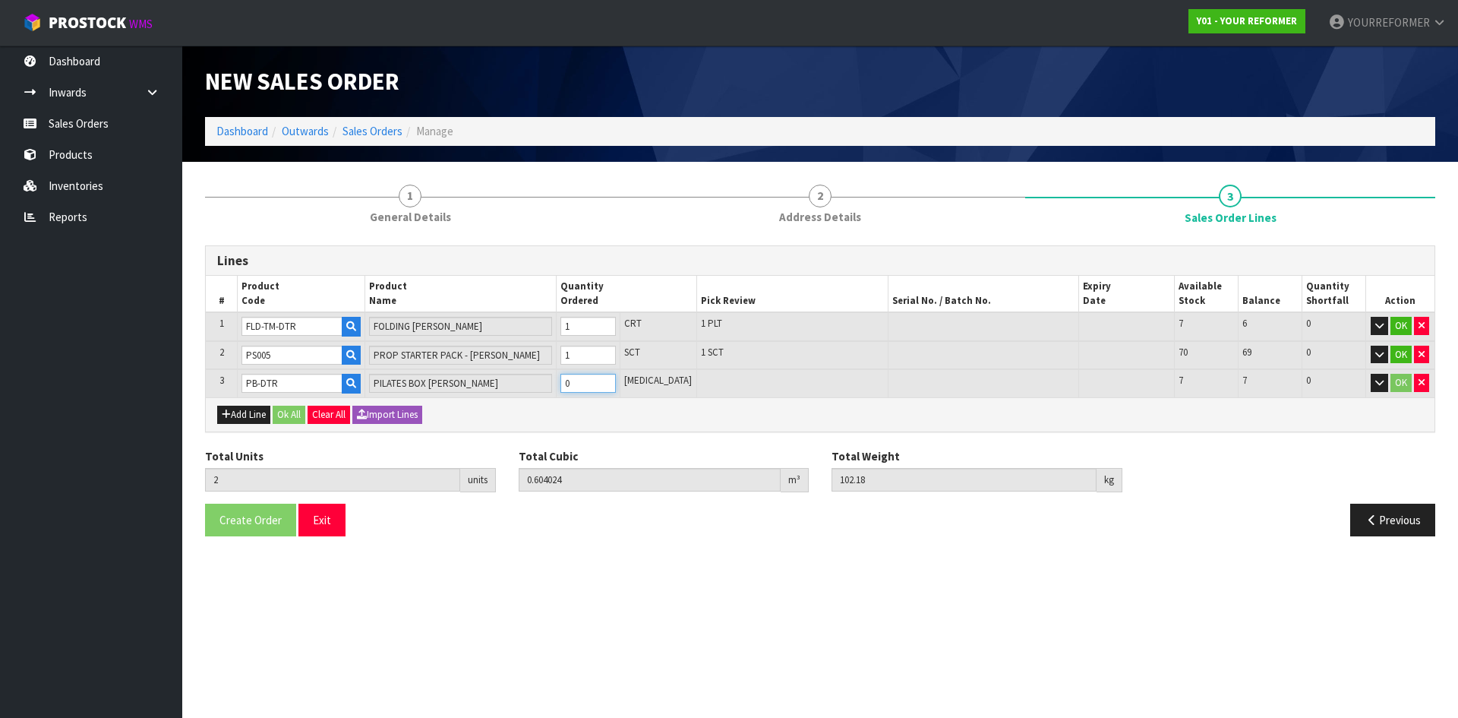
type input "3"
type input "0.709144"
type input "110.18"
type input "1"
click at [616, 378] on input "1" at bounding box center [588, 383] width 55 height 19
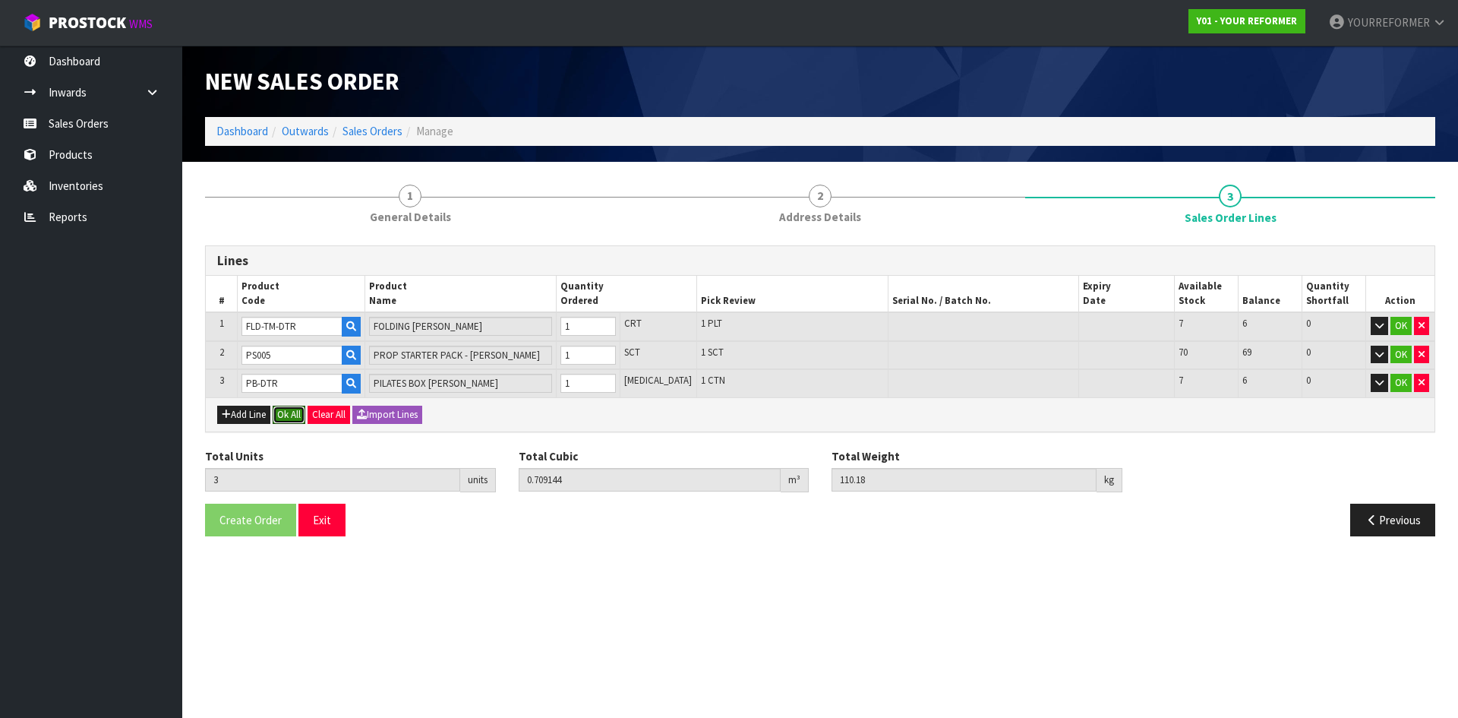
click at [299, 409] on button "Ok All" at bounding box center [289, 415] width 33 height 18
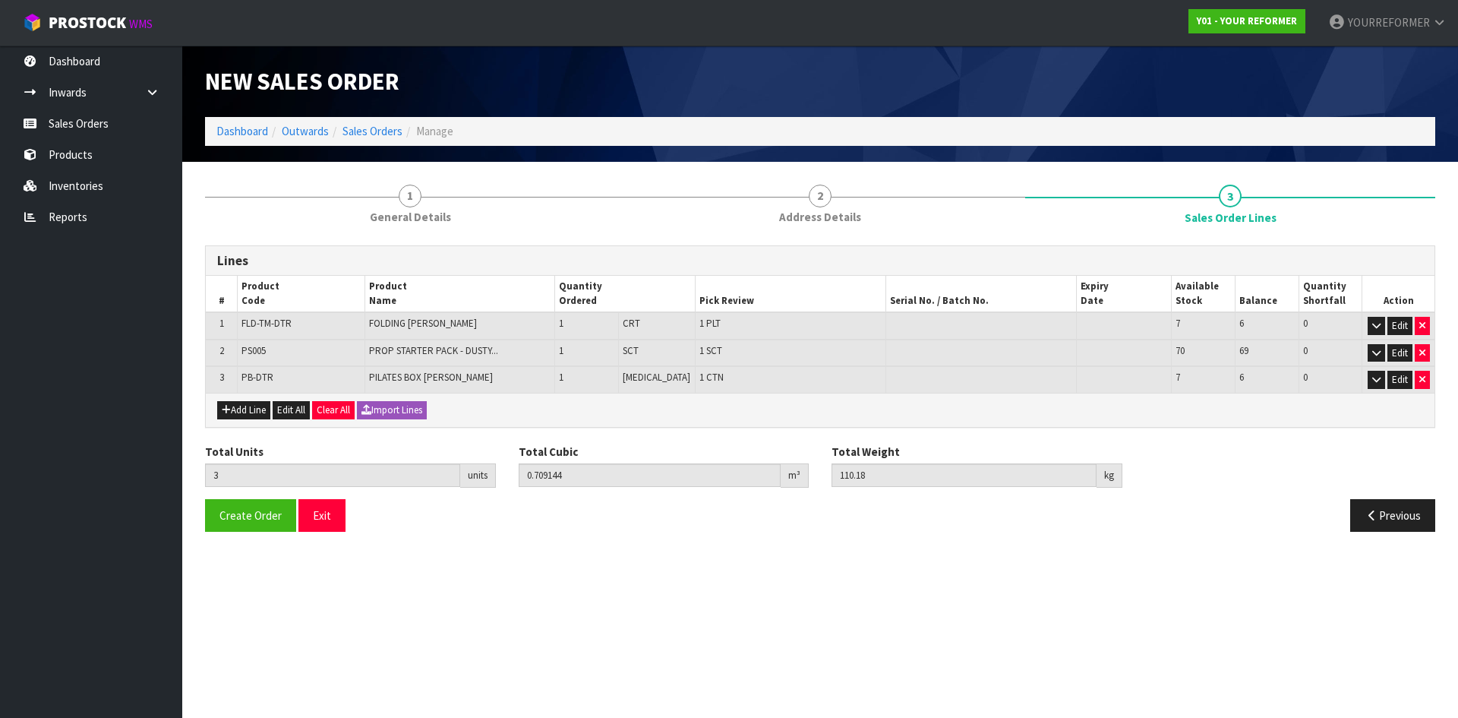
click at [267, 494] on div "Total Units 3 units Total Cubic 0.709144 m³ Total Weight 110.18 kg" at bounding box center [820, 471] width 1253 height 55
click at [265, 510] on span "Create Order" at bounding box center [251, 515] width 62 height 14
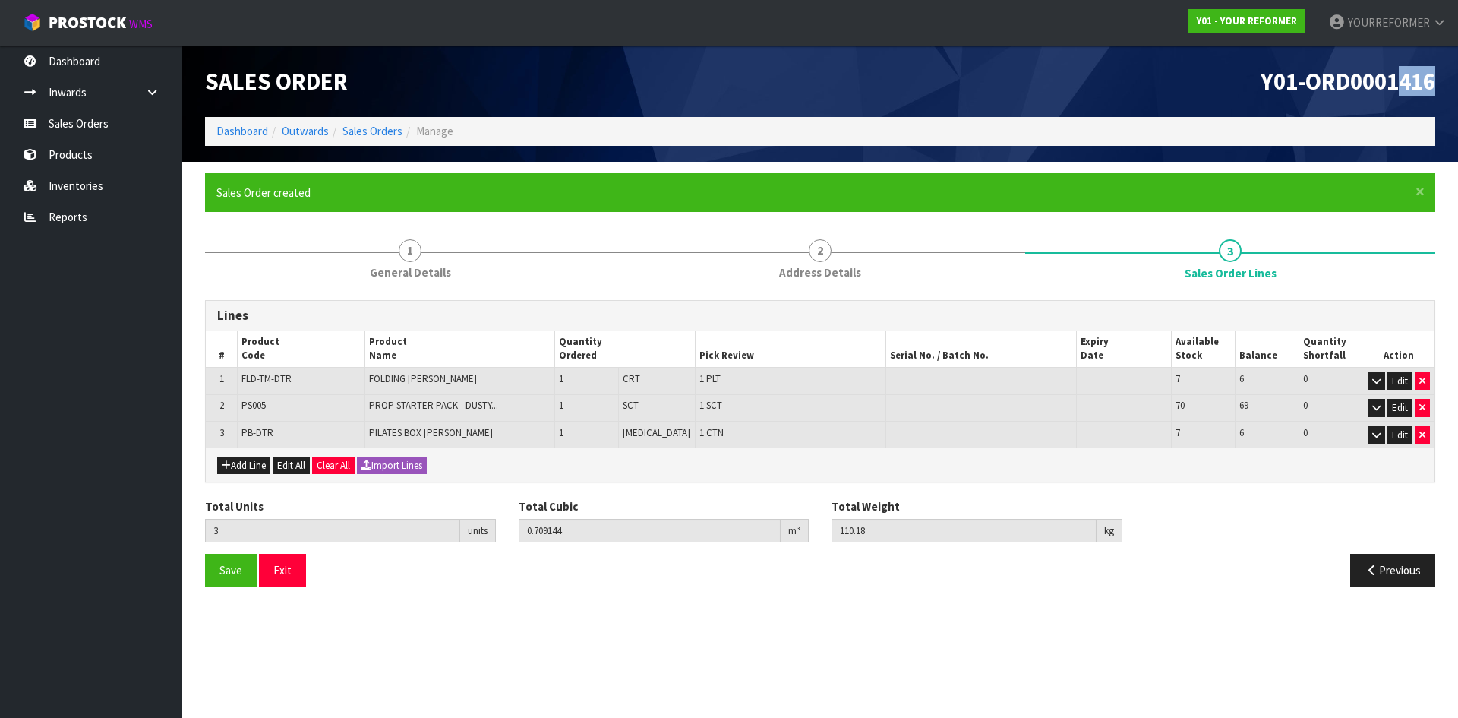
drag, startPoint x: 1433, startPoint y: 100, endPoint x: 1402, endPoint y: 96, distance: 30.6
click at [1402, 96] on div "Y01-ORD0001416" at bounding box center [1133, 81] width 627 height 71
click at [1433, 85] on span "Y01-ORD0001416" at bounding box center [1348, 81] width 175 height 30
drag, startPoint x: 1445, startPoint y: 84, endPoint x: 1179, endPoint y: 81, distance: 266.6
click at [1195, 74] on div "Y01-ORD0001416" at bounding box center [1133, 81] width 627 height 71
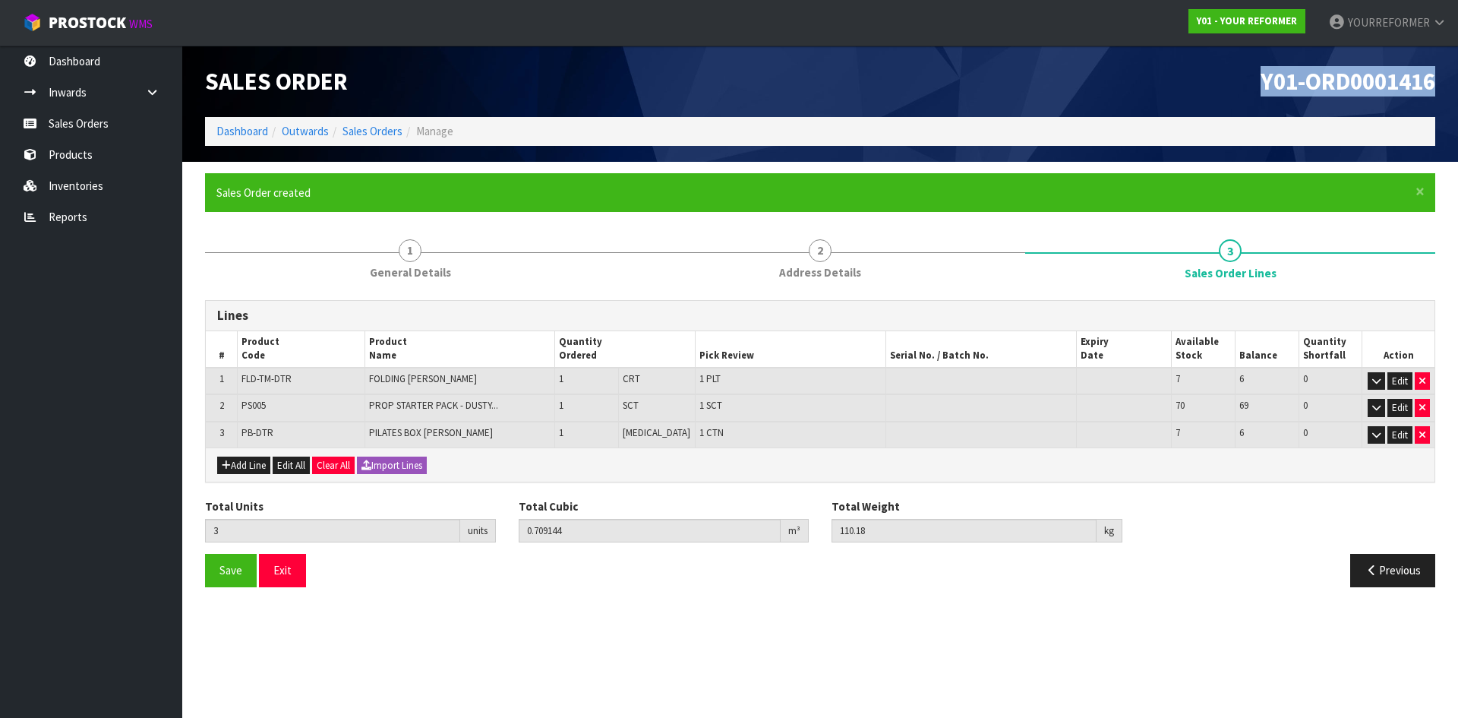
copy span "Y01-ORD0001416"
click at [379, 138] on link "Sales Orders" at bounding box center [373, 131] width 60 height 14
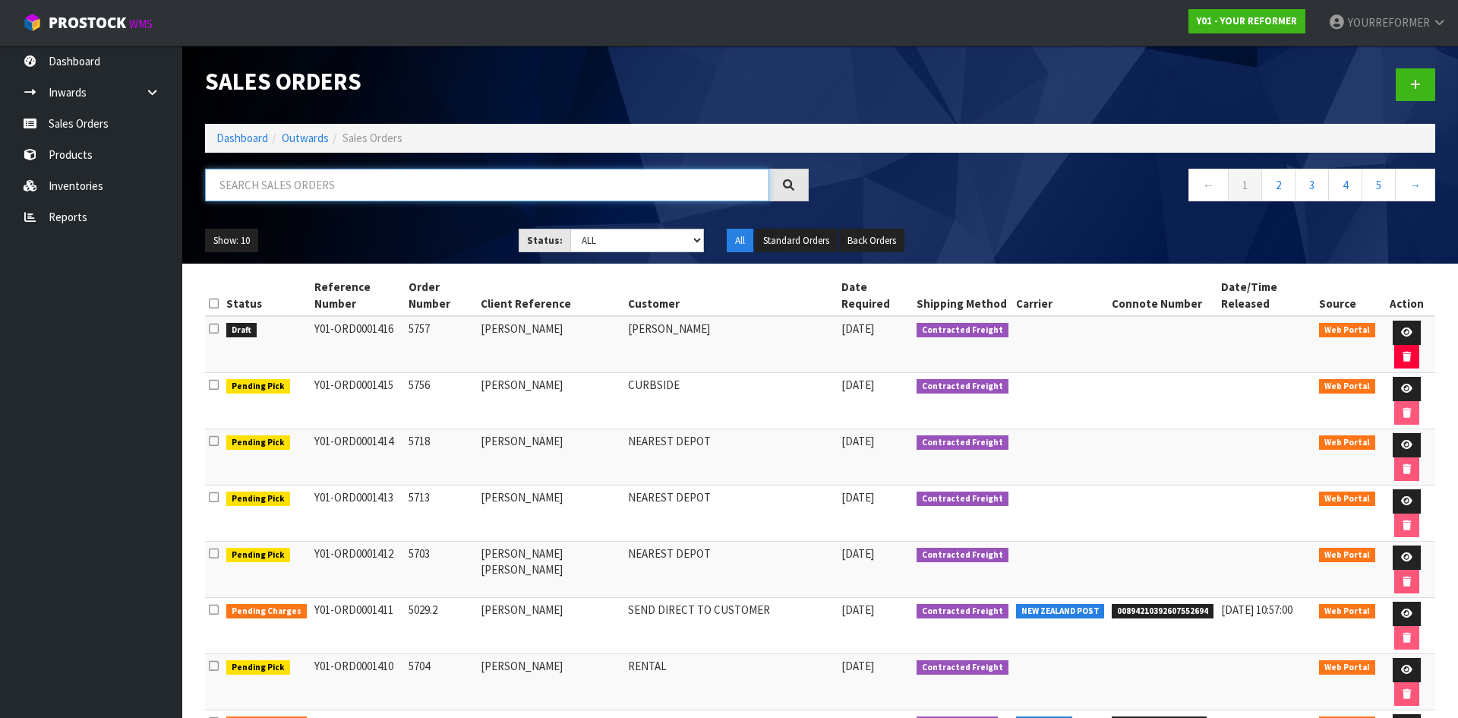
click at [256, 187] on input "text" at bounding box center [487, 185] width 564 height 33
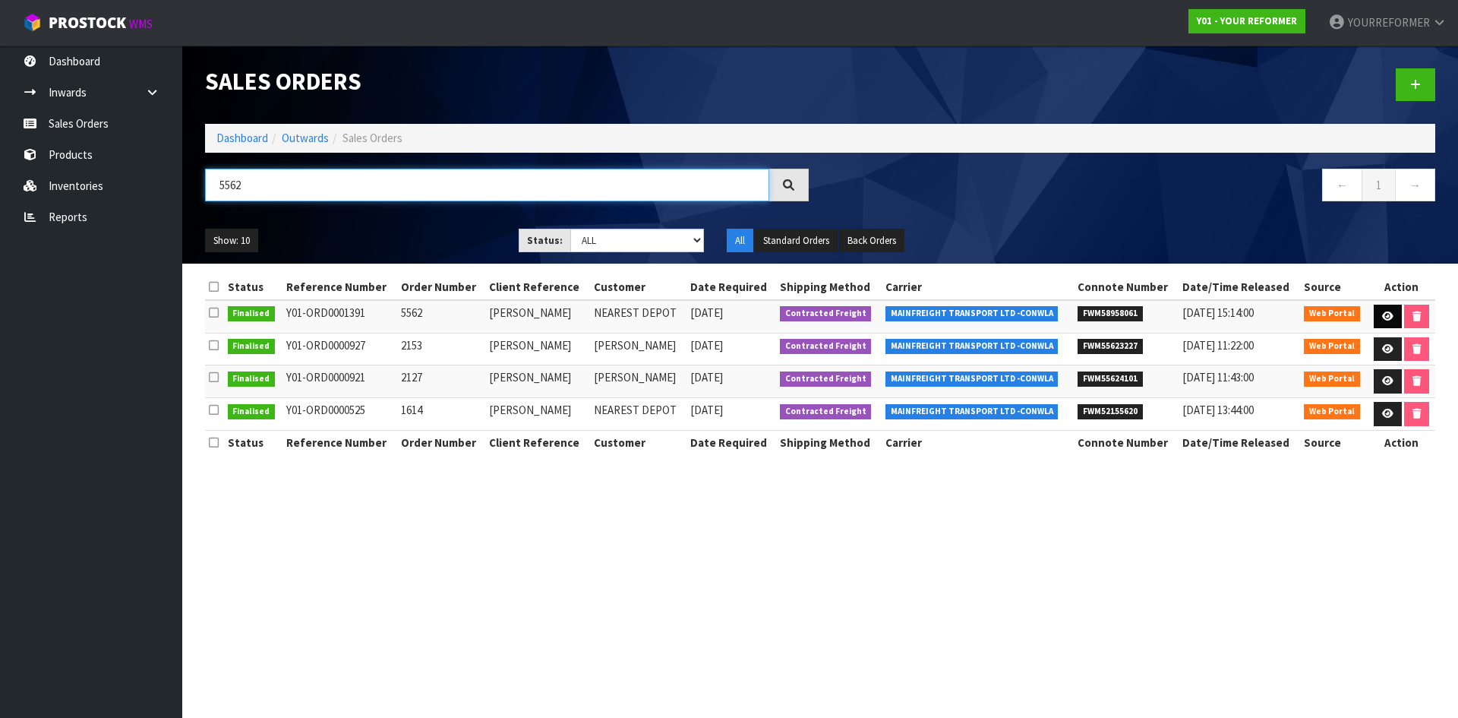
type input "5562"
click at [1383, 318] on icon at bounding box center [1387, 316] width 11 height 10
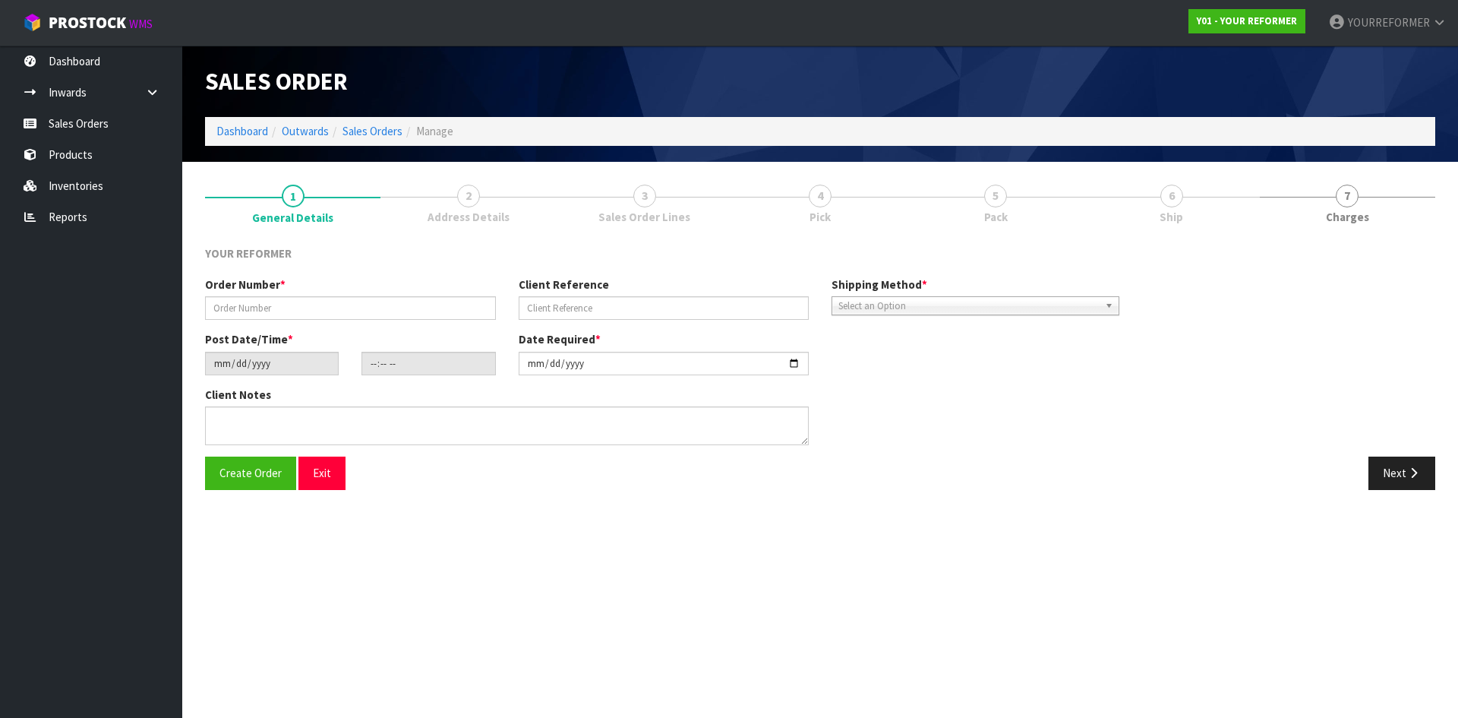
type input "5562"
type input "[PERSON_NAME]"
type input "[DATE]"
type input "12:26:00.000"
type input "[DATE]"
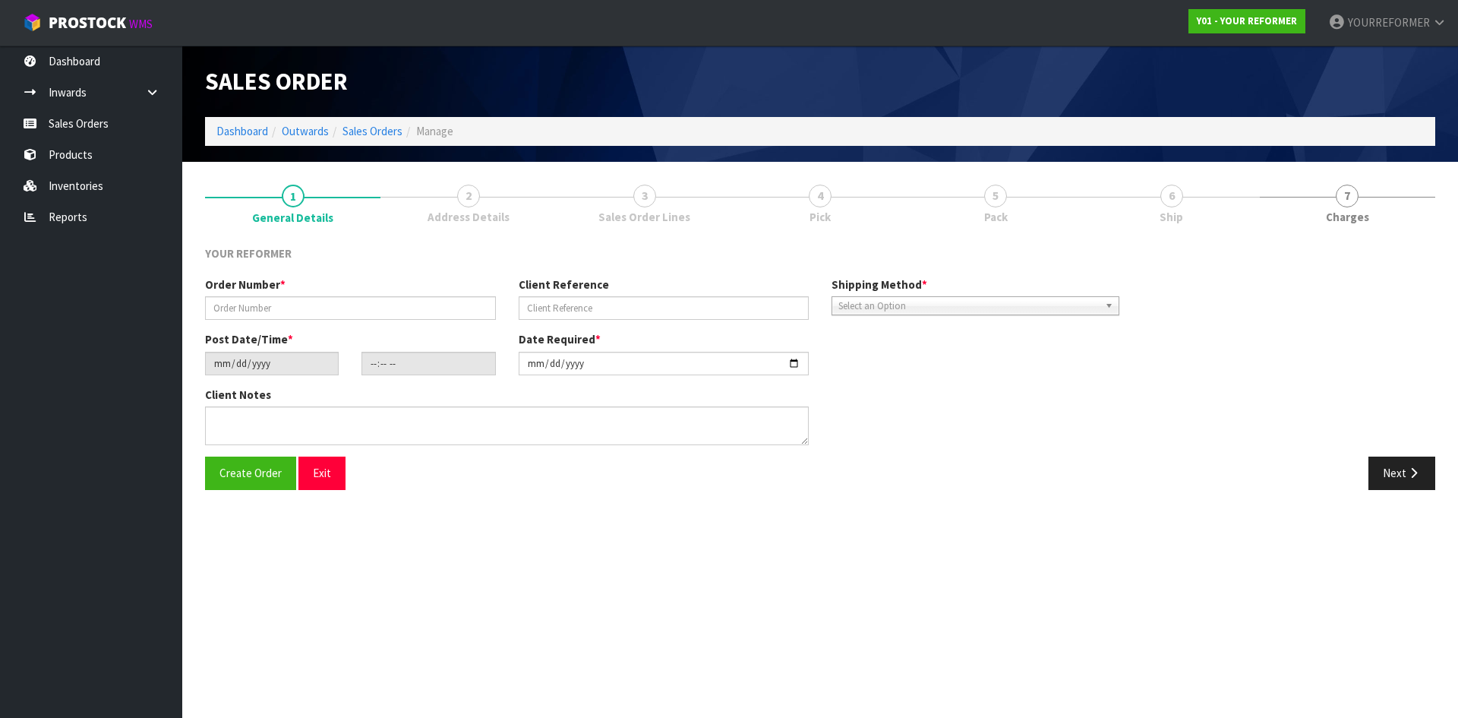
type textarea "[PERSON_NAME] [STREET_ADDRESS][PERSON_NAME] [PHONE_NUMBER]"
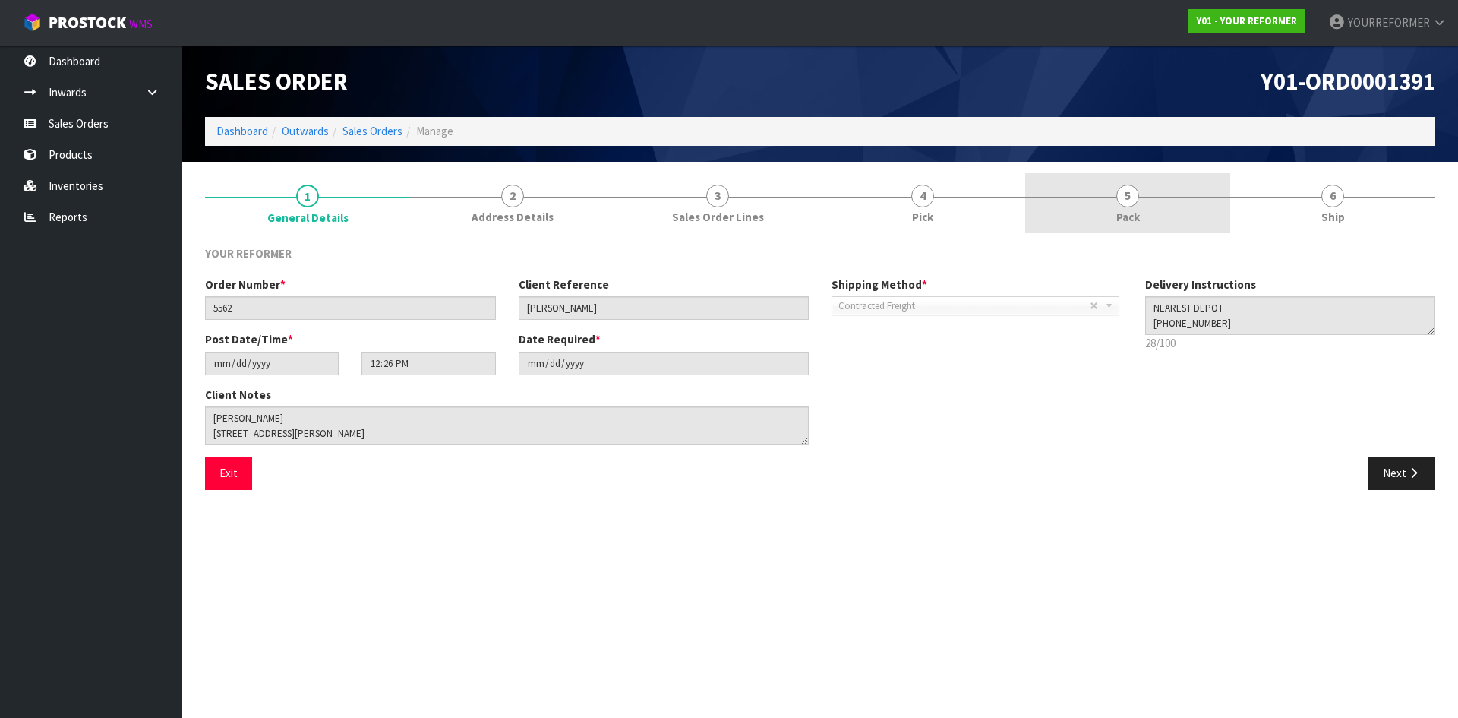
click at [1122, 199] on span "5" at bounding box center [1128, 196] width 23 height 23
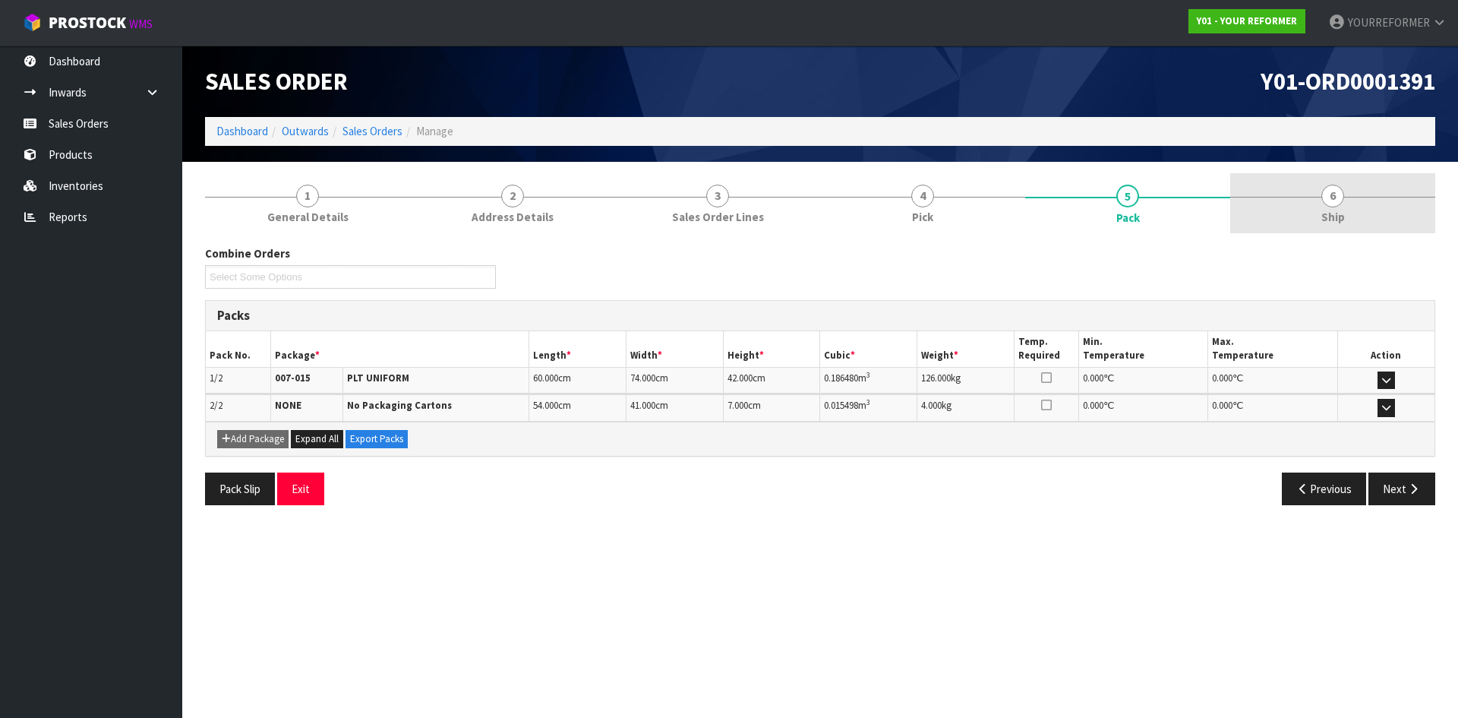
click at [1349, 198] on link "6 Ship" at bounding box center [1333, 203] width 205 height 60
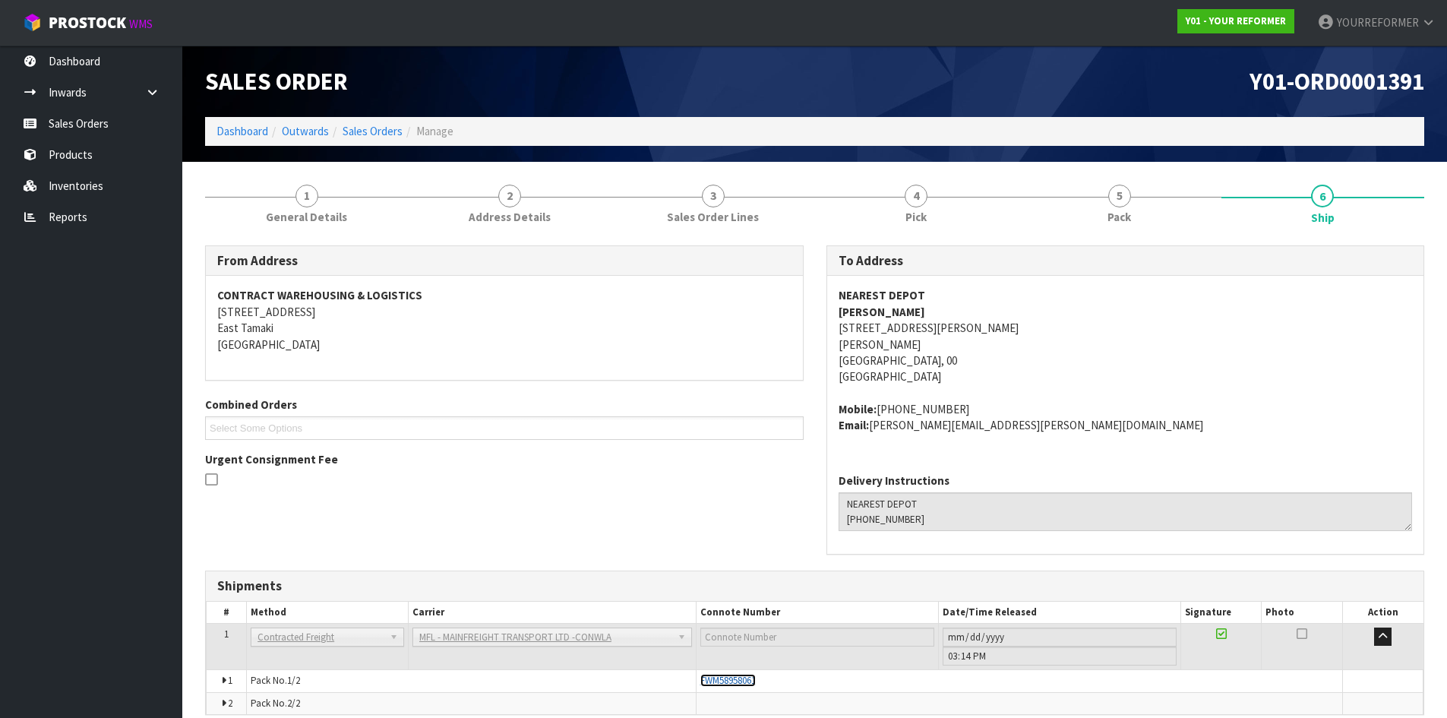
click at [730, 684] on span "FWM58958061" at bounding box center [727, 680] width 55 height 13
click at [148, 131] on link "Sales Orders" at bounding box center [91, 123] width 182 height 31
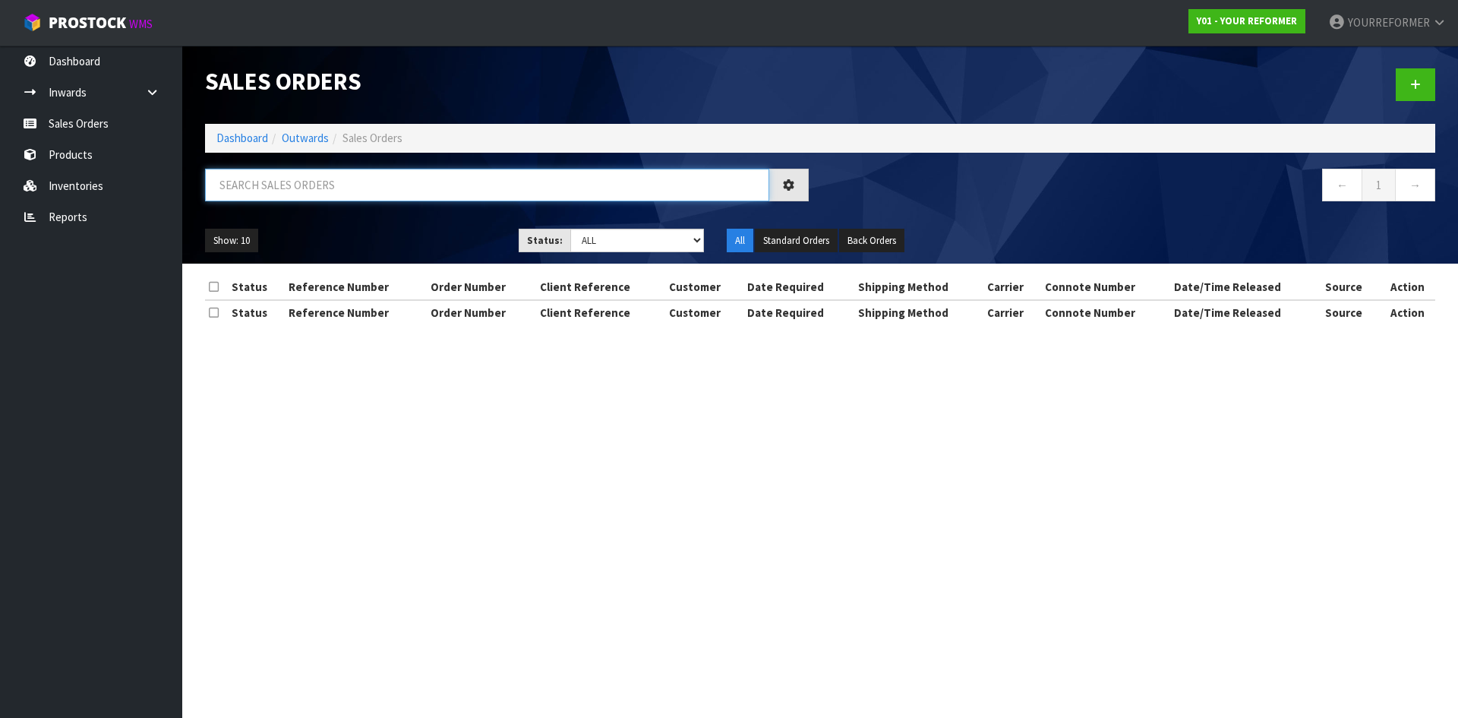
click at [302, 194] on input "text" at bounding box center [487, 185] width 564 height 33
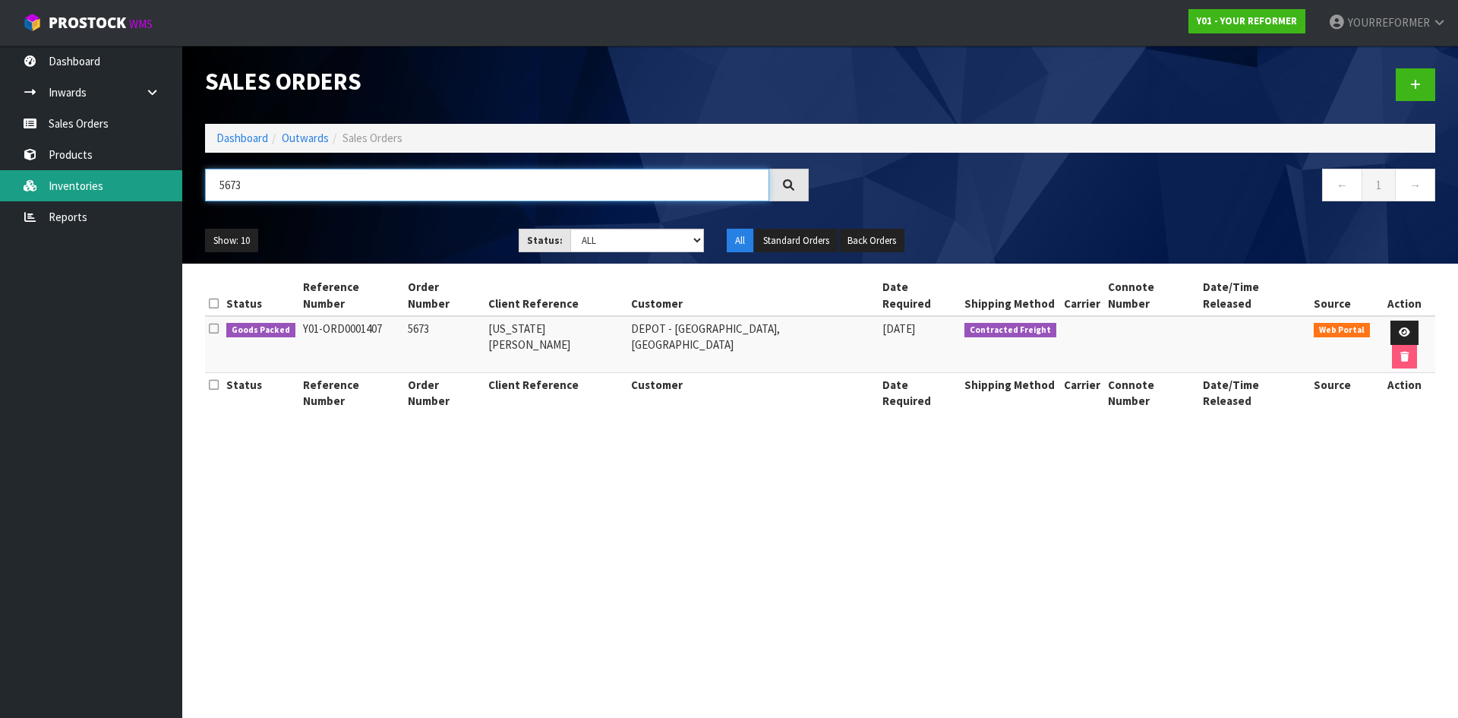
drag, startPoint x: 221, startPoint y: 184, endPoint x: 138, endPoint y: 191, distance: 83.1
click at [164, 191] on body "Toggle navigation ProStock WMS Y01 - YOUR REFORMER YOURREFORMER Logout Dashboar…" at bounding box center [729, 359] width 1458 height 718
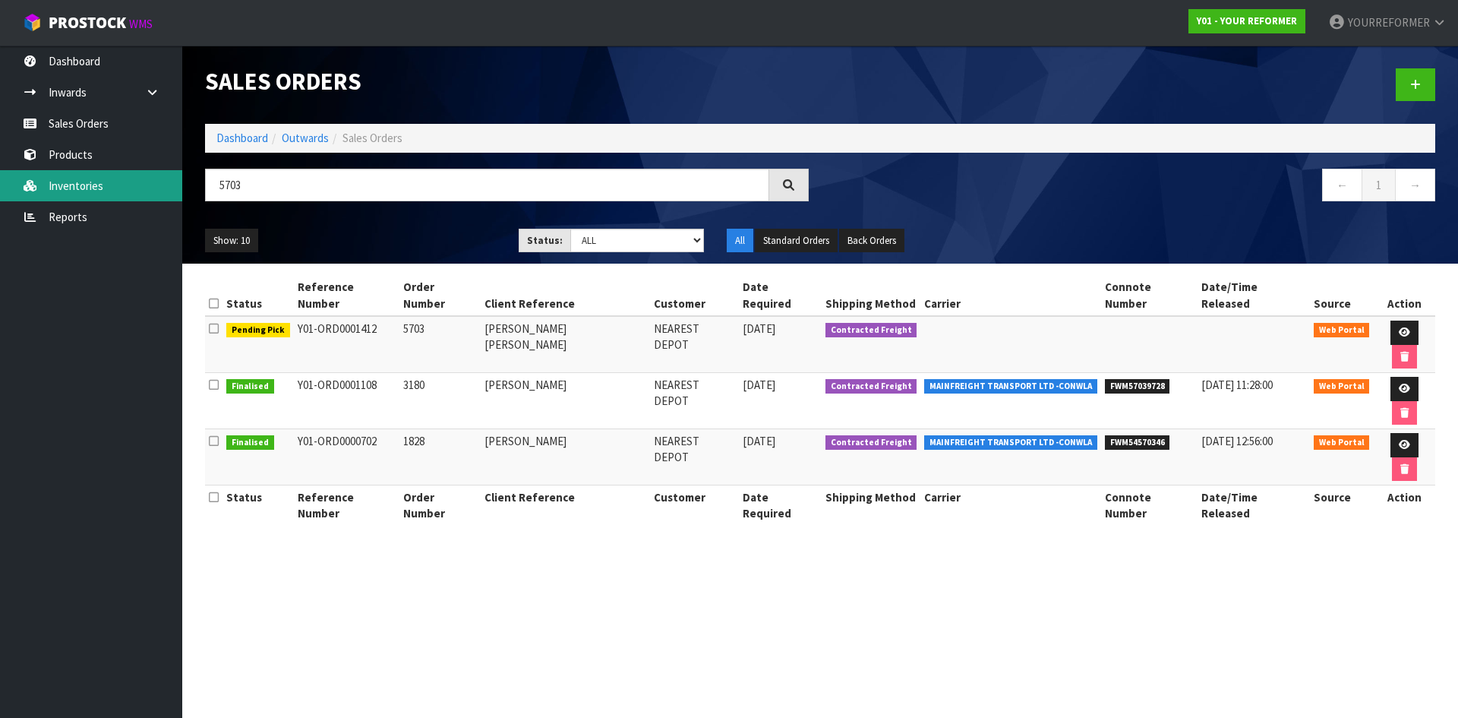
drag, startPoint x: 307, startPoint y: 203, endPoint x: 179, endPoint y: 182, distance: 129.2
click at [166, 189] on body "Toggle navigation ProStock WMS Y01 - YOUR REFORMER YOURREFORMER Logout Dashboar…" at bounding box center [729, 359] width 1458 height 718
drag, startPoint x: 254, startPoint y: 182, endPoint x: 198, endPoint y: 182, distance: 55.5
click at [198, 182] on div "5703" at bounding box center [507, 191] width 627 height 44
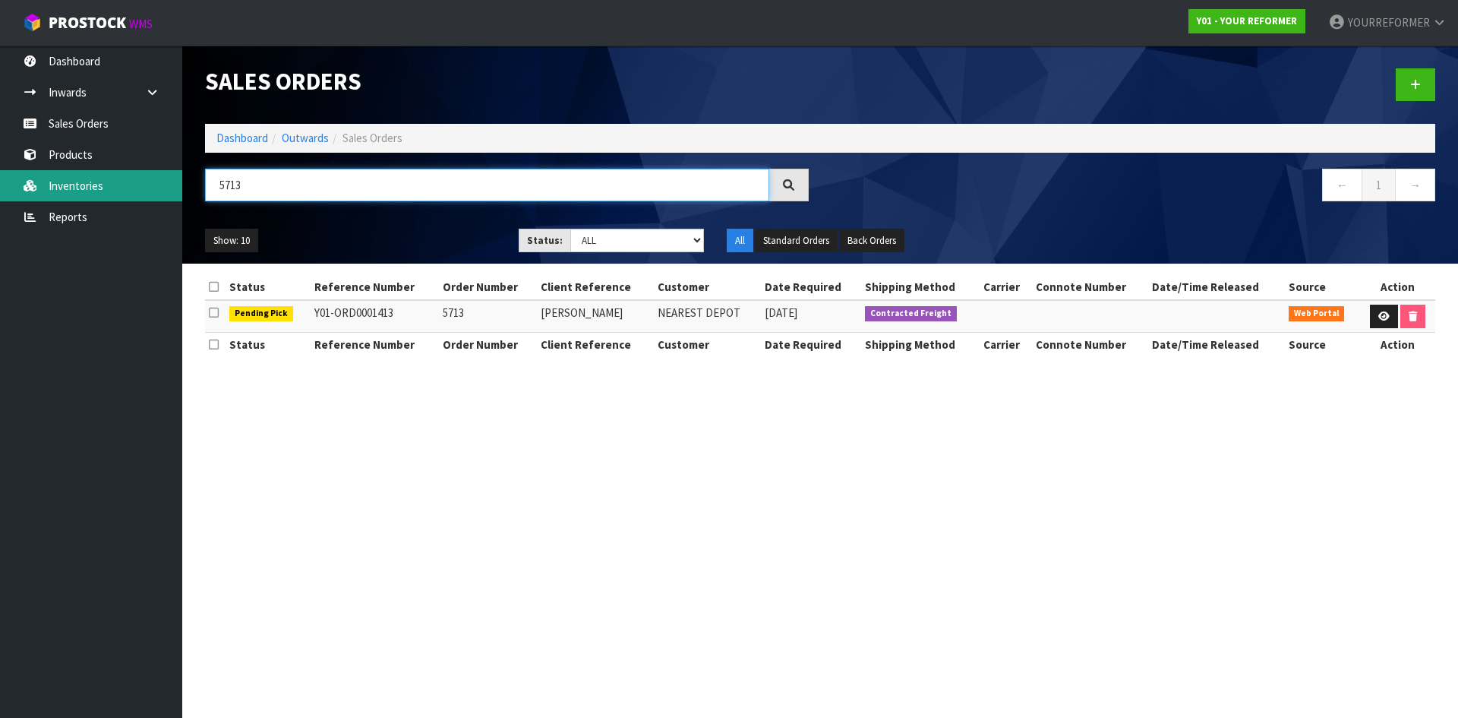
drag, startPoint x: 245, startPoint y: 188, endPoint x: 165, endPoint y: 184, distance: 80.6
click at [165, 184] on body "Toggle navigation ProStock WMS Y01 - YOUR REFORMER YOURREFORMER Logout Dashboar…" at bounding box center [729, 359] width 1458 height 718
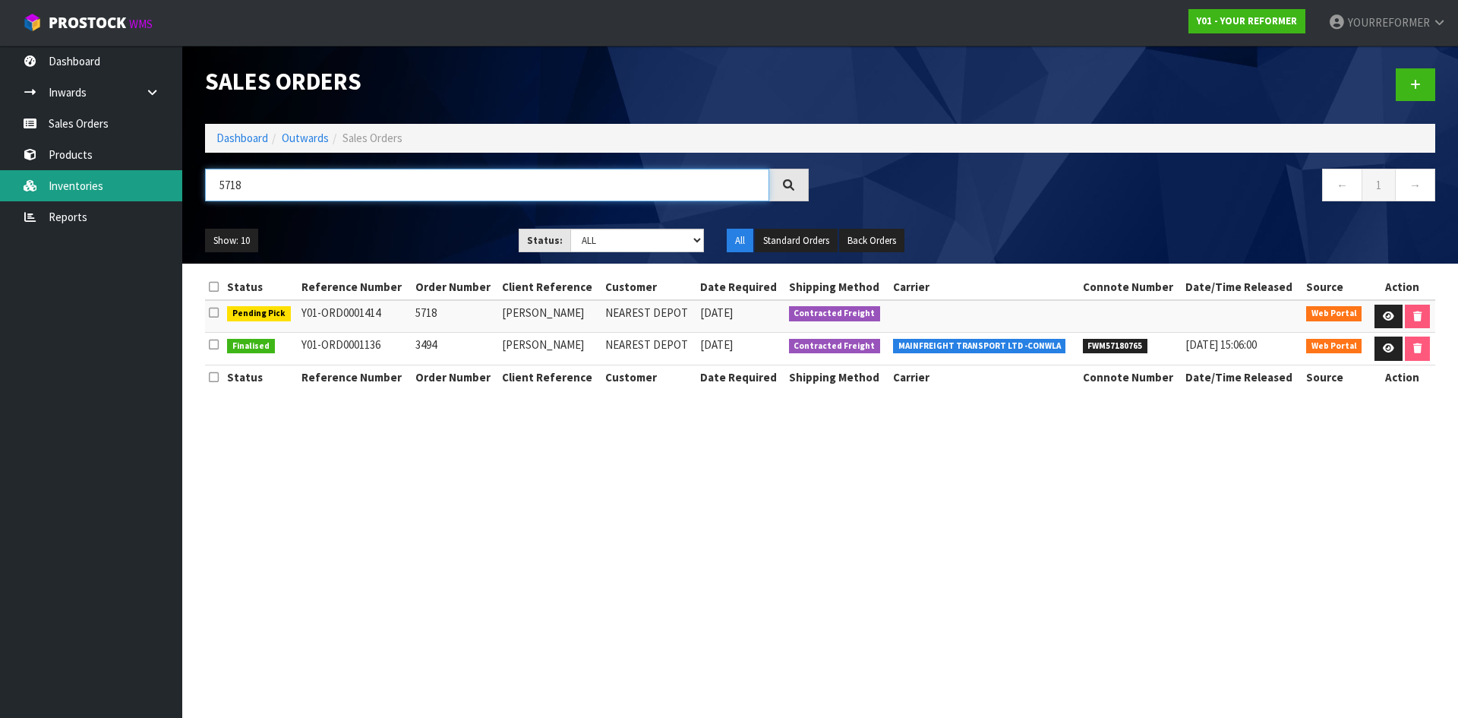
drag, startPoint x: 311, startPoint y: 182, endPoint x: 142, endPoint y: 178, distance: 169.4
click at [149, 179] on body "Toggle navigation ProStock WMS Y01 - YOUR REFORMER YOURREFORMER Logout Dashboar…" at bounding box center [729, 359] width 1458 height 718
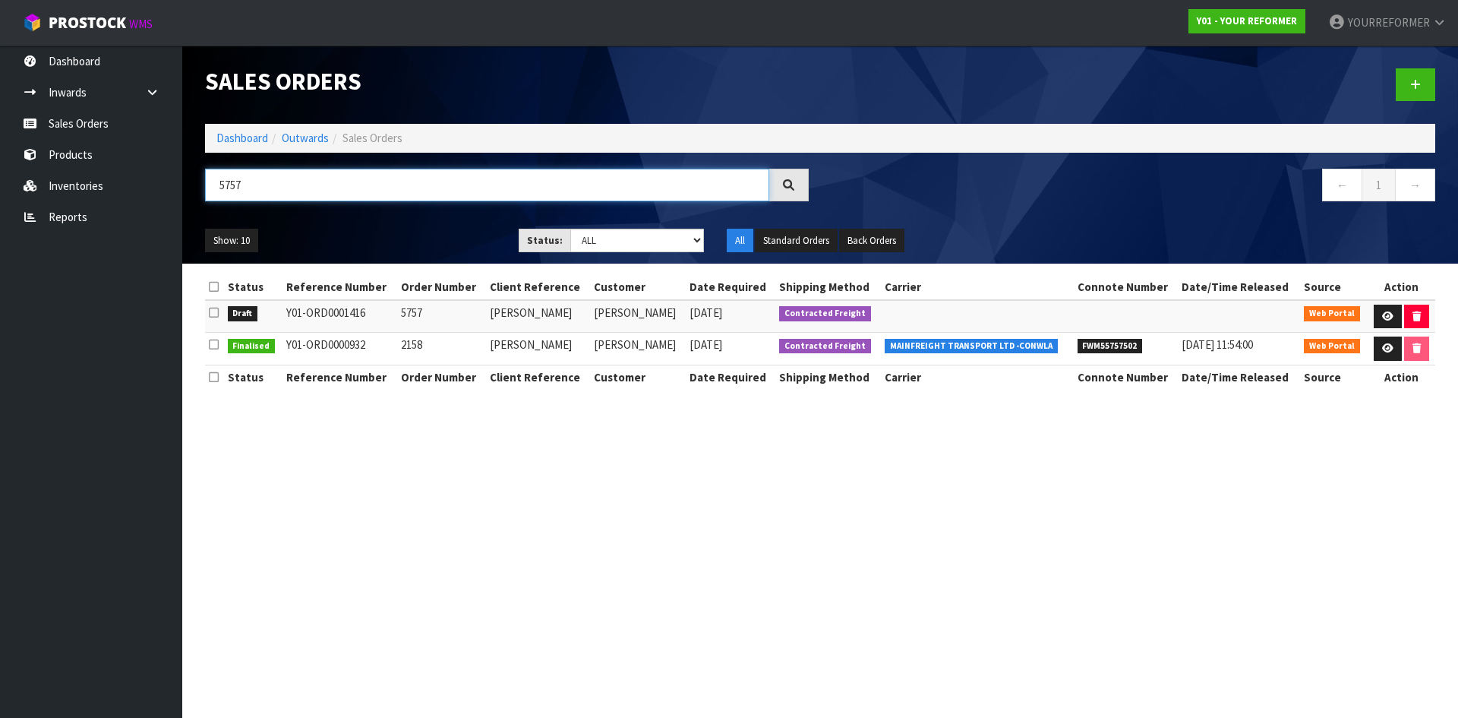
type input "5757"
